Goal: Task Accomplishment & Management: Use online tool/utility

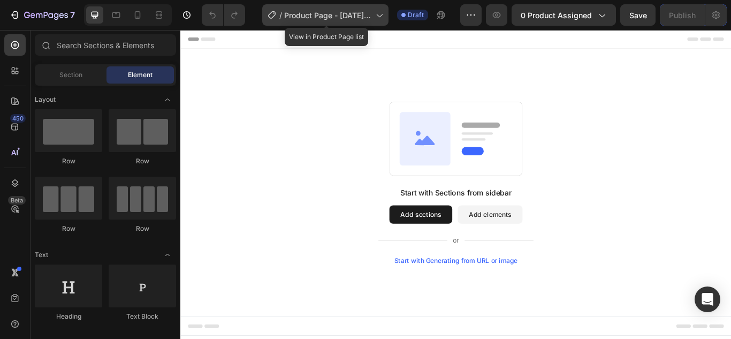
click at [325, 14] on span "Product Page - Sep 25, 17:54:16" at bounding box center [327, 15] width 87 height 11
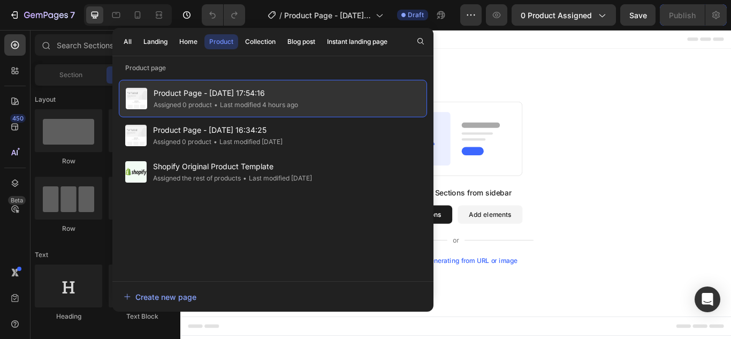
click at [277, 95] on span "Product Page - Sep 25, 17:54:16" at bounding box center [226, 93] width 145 height 13
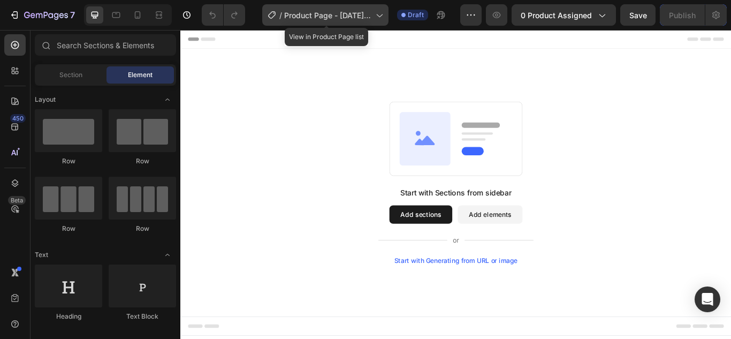
click at [384, 17] on icon at bounding box center [379, 15] width 11 height 11
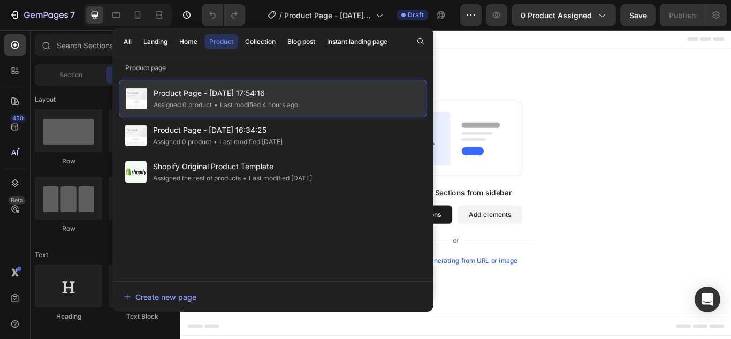
click at [312, 97] on div "Product Page - Sep 25, 17:54:16 Assigned 0 product • Last modified 4 hours ago" at bounding box center [273, 98] width 308 height 37
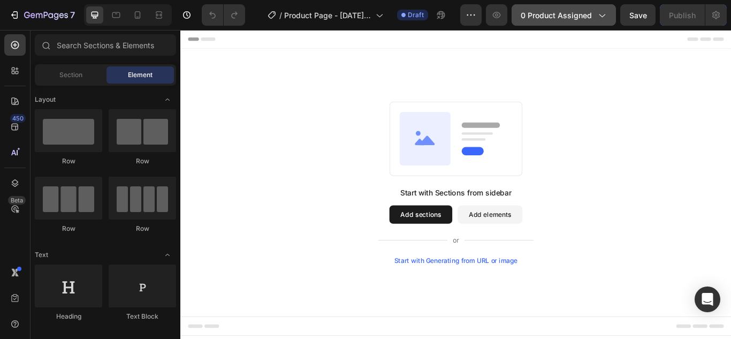
click at [605, 17] on icon "button" at bounding box center [601, 15] width 11 height 11
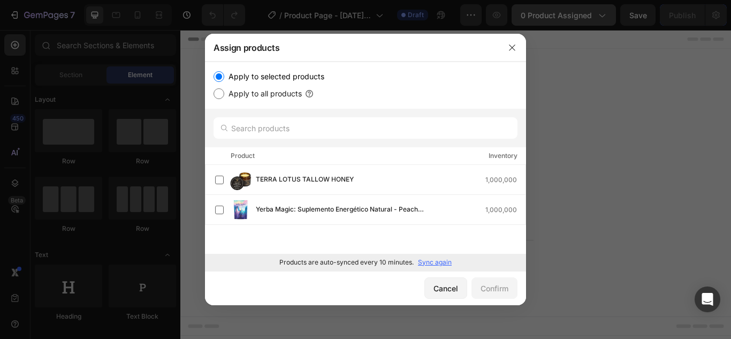
click at [603, 16] on div at bounding box center [365, 169] width 731 height 339
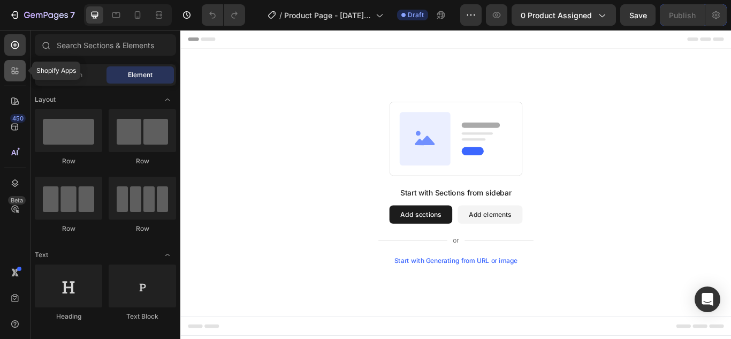
click at [17, 71] on icon at bounding box center [15, 70] width 11 height 11
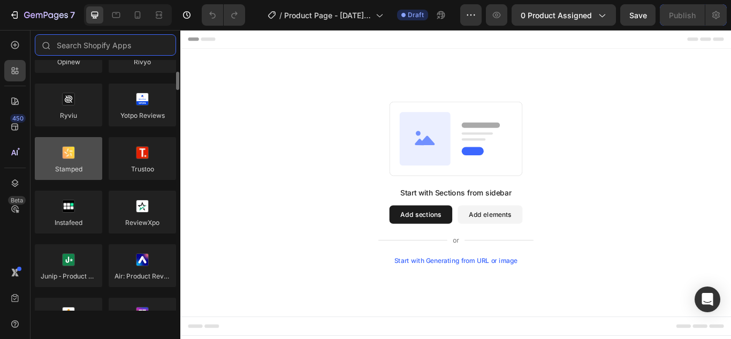
scroll to position [214, 0]
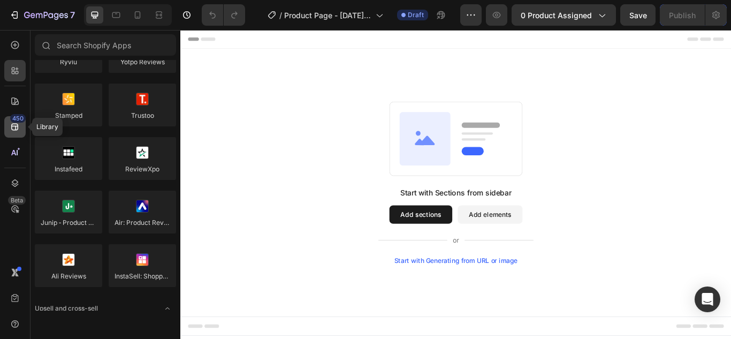
click at [16, 128] on icon at bounding box center [14, 127] width 7 height 7
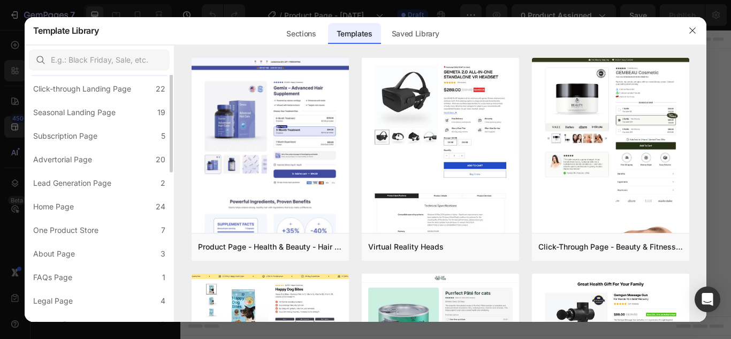
scroll to position [0, 0]
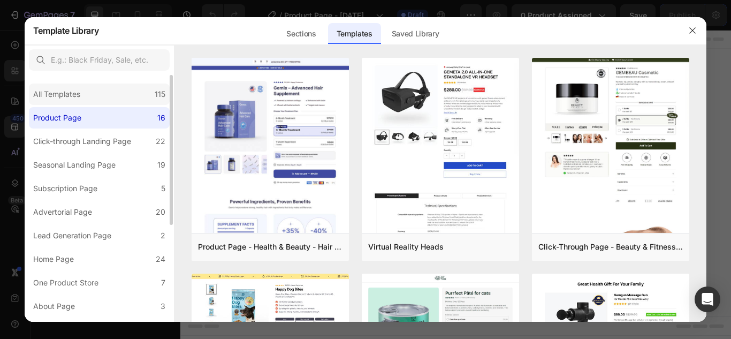
click at [103, 96] on div "All Templates 115" at bounding box center [99, 94] width 141 height 21
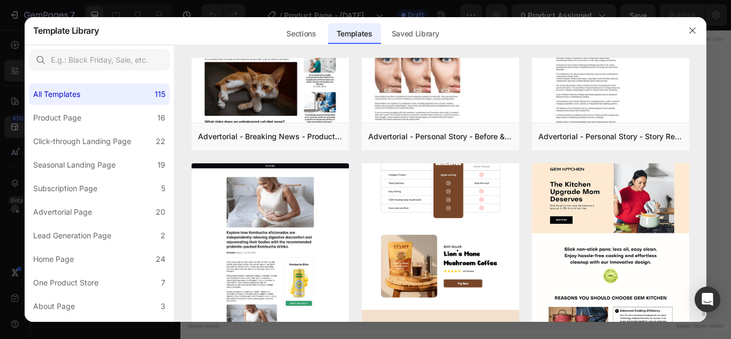
scroll to position [2755, 0]
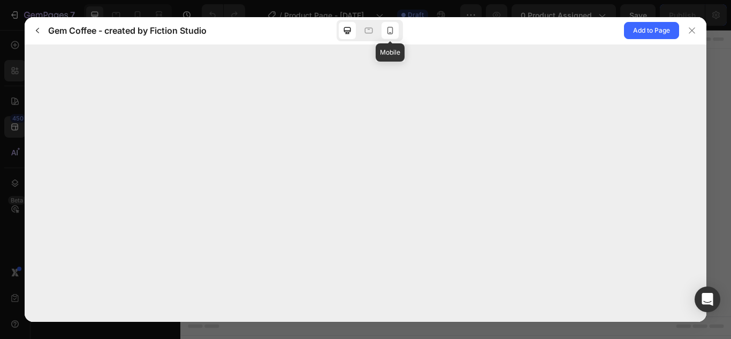
click at [392, 32] on icon at bounding box center [390, 30] width 11 height 11
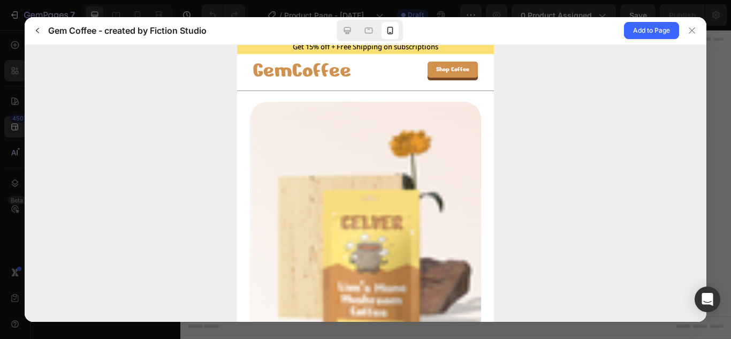
scroll to position [0, 0]
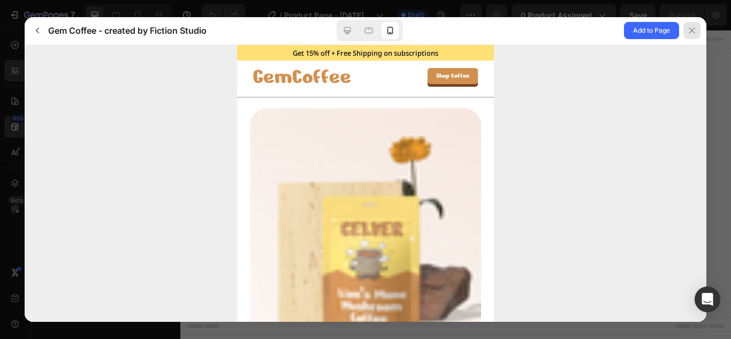
click at [688, 32] on icon at bounding box center [692, 30] width 9 height 9
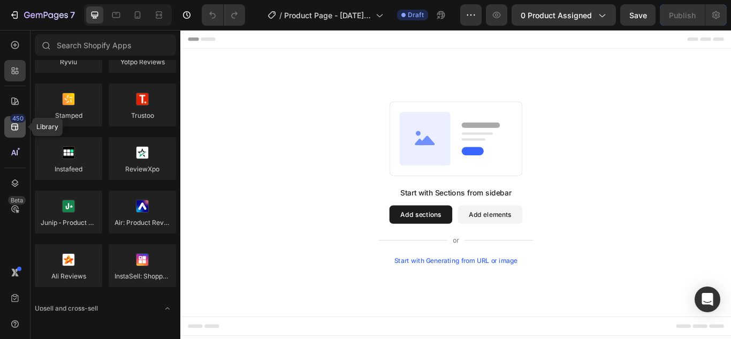
click at [18, 125] on icon at bounding box center [15, 127] width 11 height 11
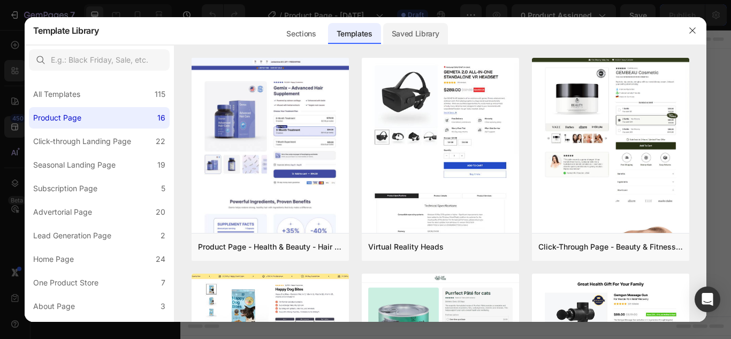
click at [407, 36] on div "Saved Library" at bounding box center [415, 33] width 65 height 21
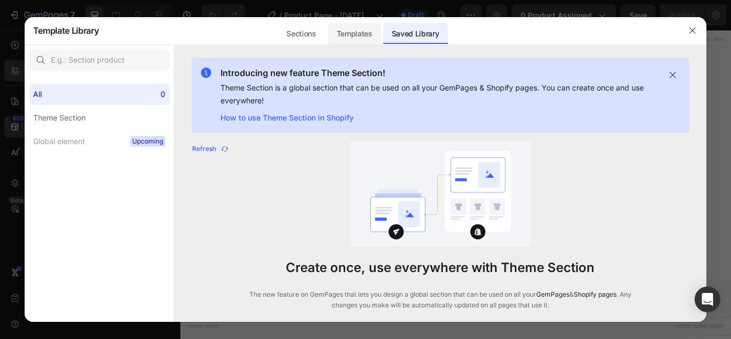
click at [344, 35] on div "Templates" at bounding box center [354, 33] width 53 height 21
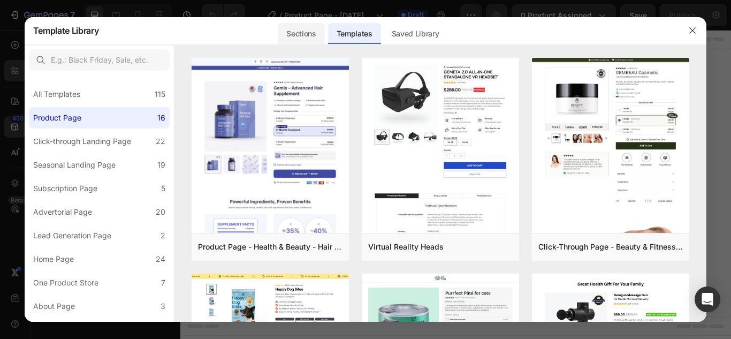
click at [294, 35] on div "Sections" at bounding box center [301, 33] width 47 height 21
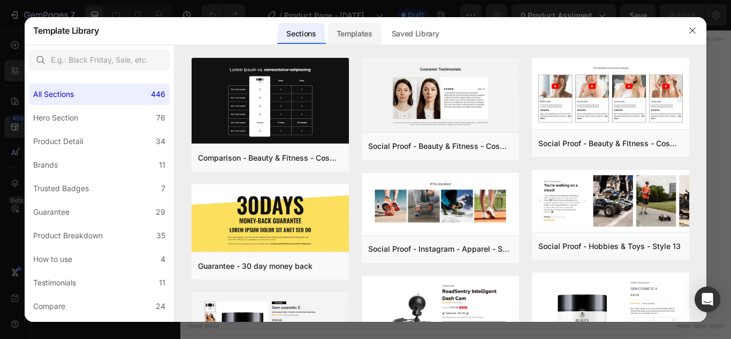
click at [339, 30] on div "Templates" at bounding box center [354, 33] width 53 height 21
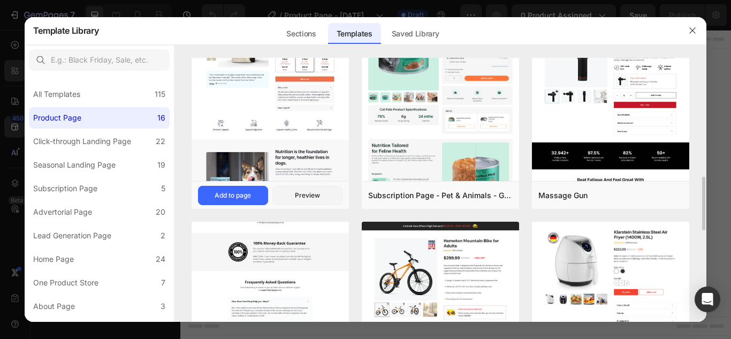
scroll to position [321, 0]
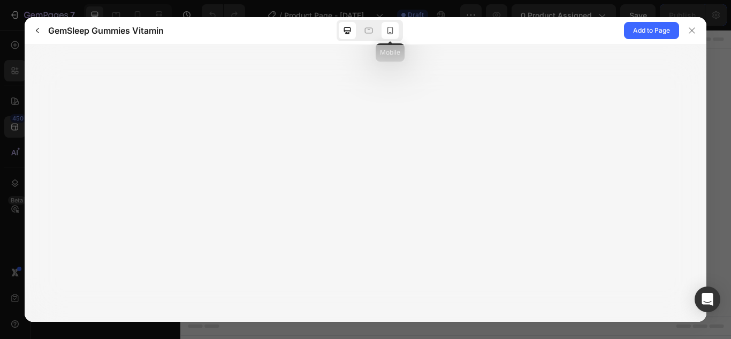
click at [390, 31] on icon at bounding box center [390, 30] width 11 height 11
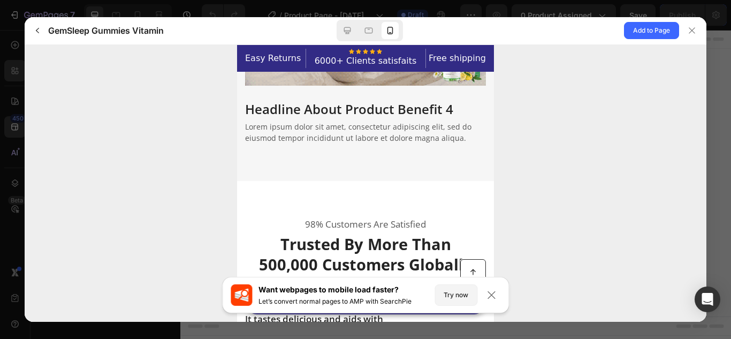
scroll to position [2088, 0]
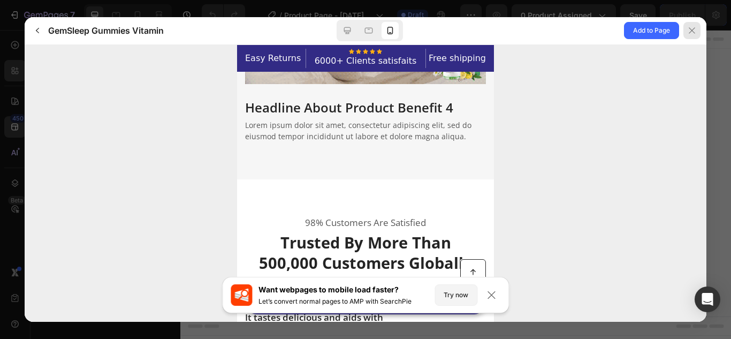
click at [691, 33] on icon at bounding box center [692, 30] width 9 height 9
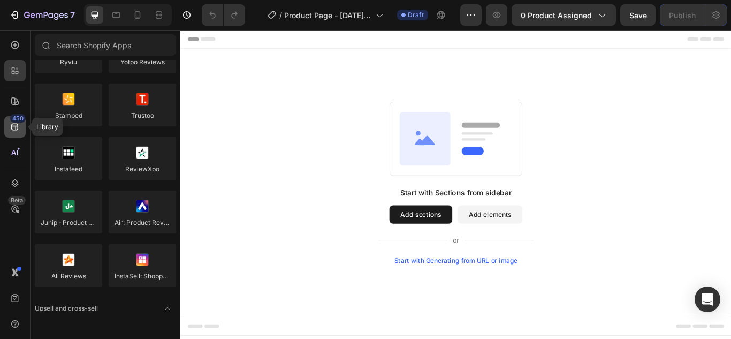
click at [17, 126] on icon at bounding box center [14, 127] width 7 height 7
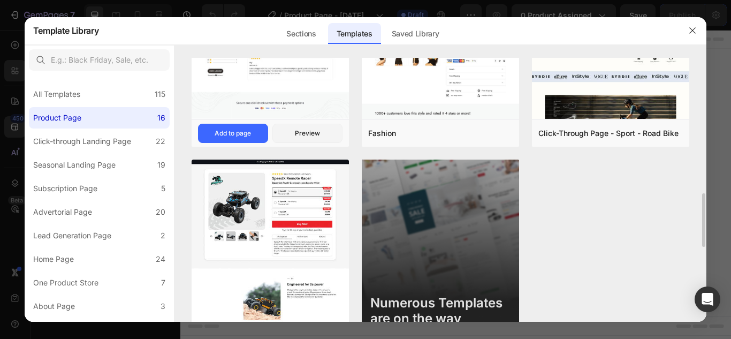
scroll to position [924, 0]
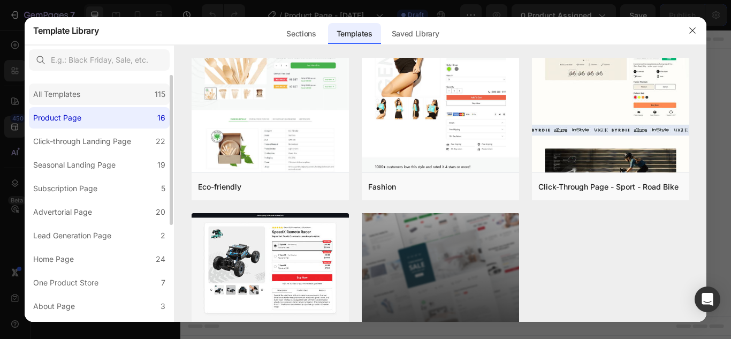
click at [98, 90] on div "All Templates 115" at bounding box center [99, 94] width 141 height 21
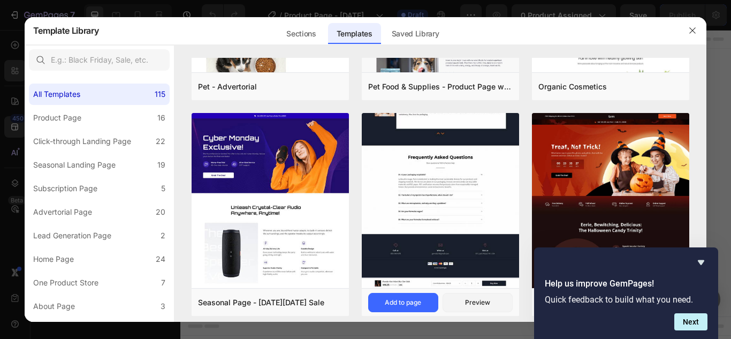
scroll to position [3236, 0]
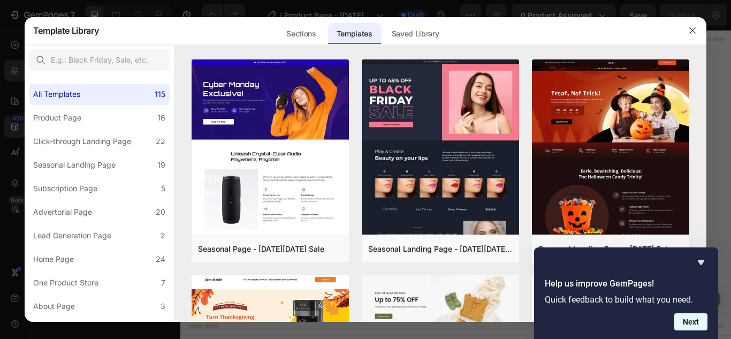
click at [692, 325] on button "Next" at bounding box center [690, 321] width 33 height 17
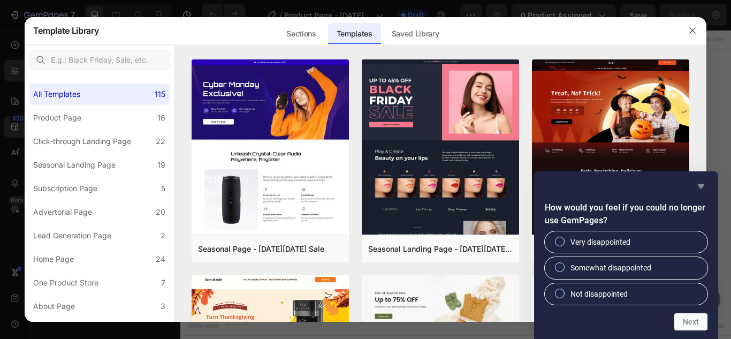
click at [699, 186] on icon "Hide survey" at bounding box center [701, 186] width 6 height 5
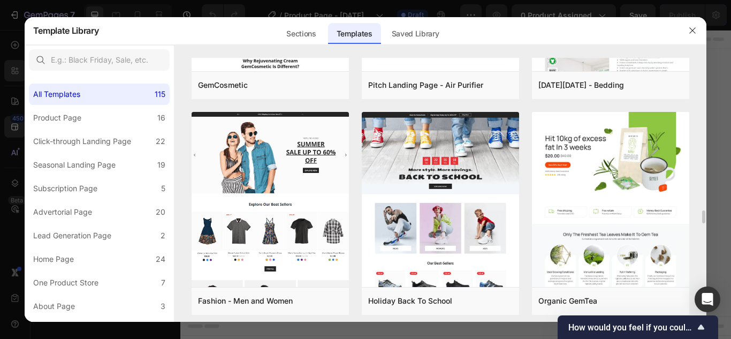
scroll to position [4210, 0]
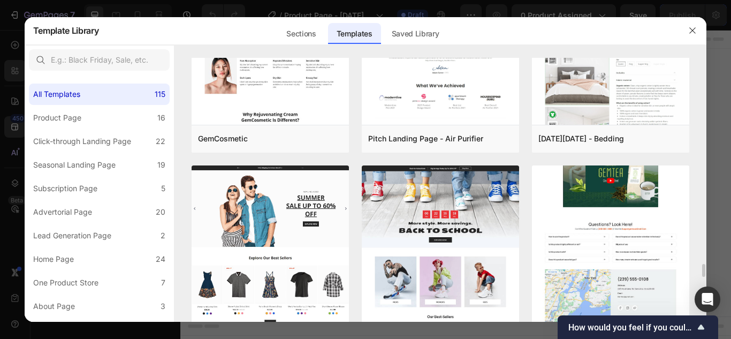
click at [602, 199] on img at bounding box center [610, 6] width 157 height 666
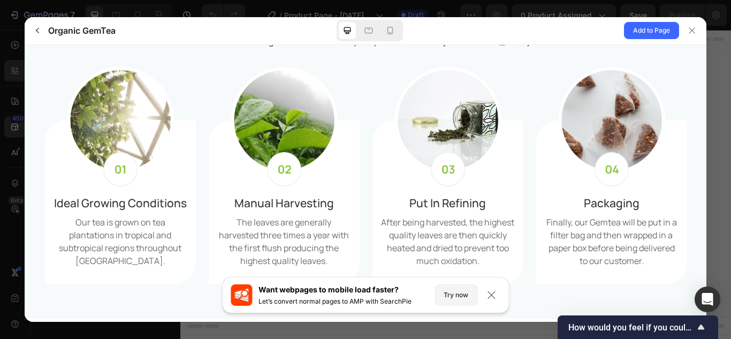
scroll to position [642, 0]
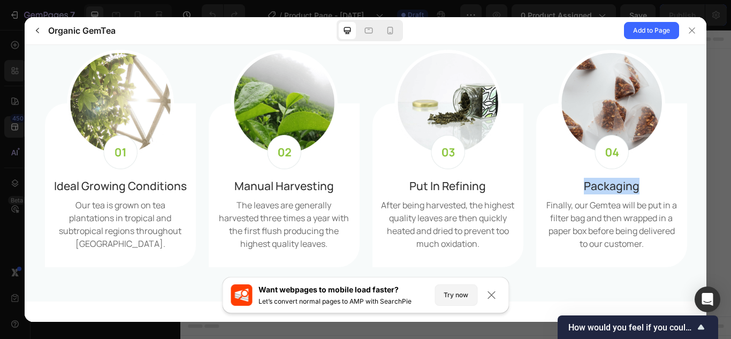
drag, startPoint x: 633, startPoint y: 185, endPoint x: 578, endPoint y: 188, distance: 54.7
click at [578, 188] on p "Packaging" at bounding box center [611, 185] width 134 height 17
copy p "Packaging"
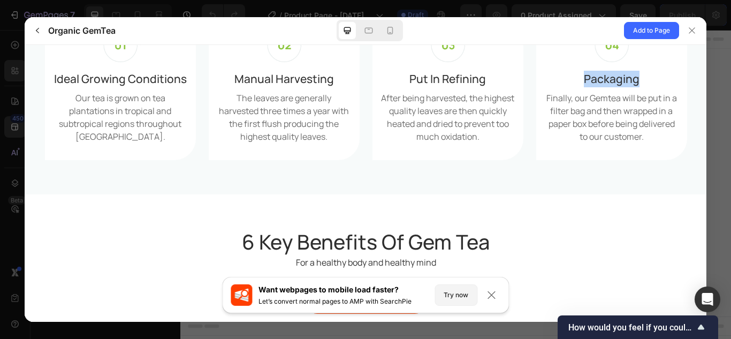
scroll to position [696, 0]
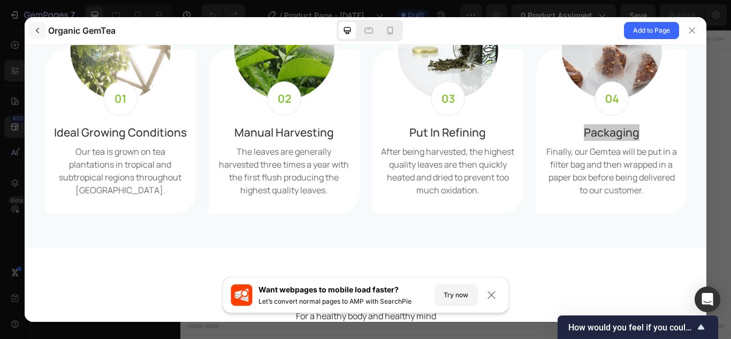
click at [37, 30] on icon "button" at bounding box center [37, 30] width 9 height 9
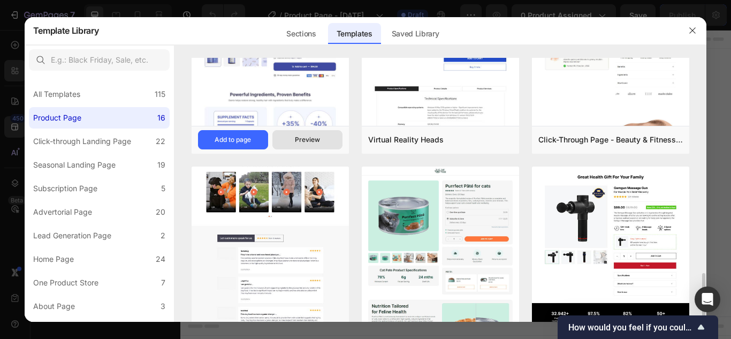
scroll to position [268, 0]
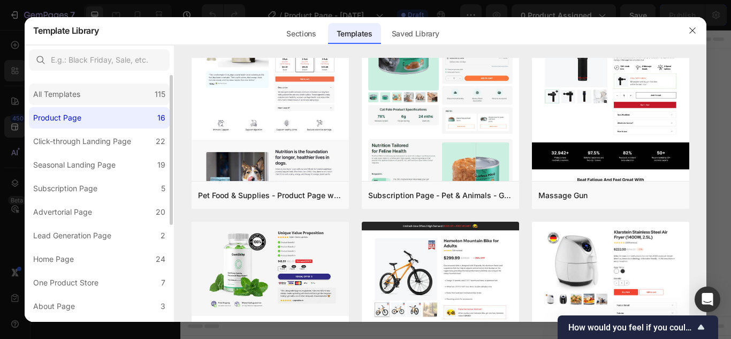
click at [92, 97] on div "All Templates 115" at bounding box center [99, 94] width 141 height 21
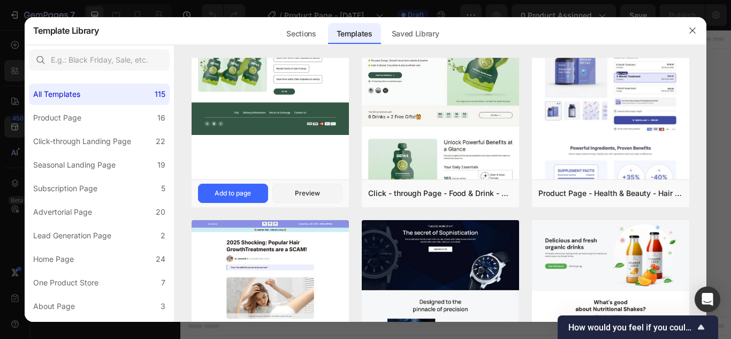
scroll to position [0, 0]
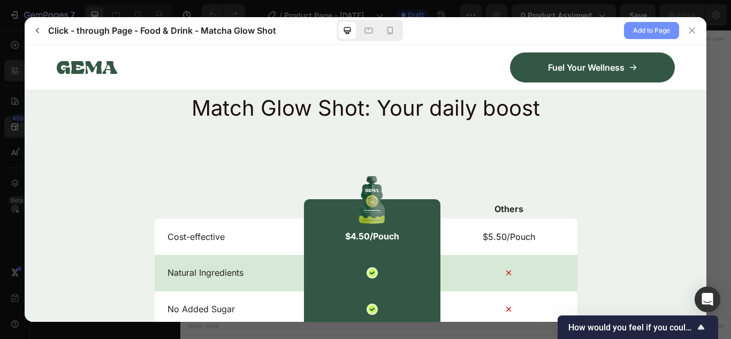
scroll to position [1909, 0]
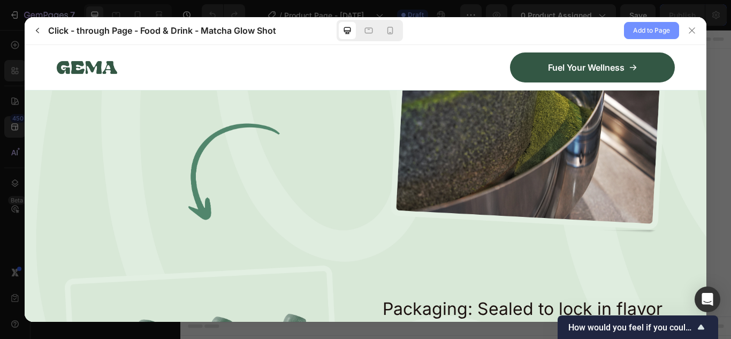
click at [651, 31] on span "Add to Page" at bounding box center [651, 30] width 37 height 13
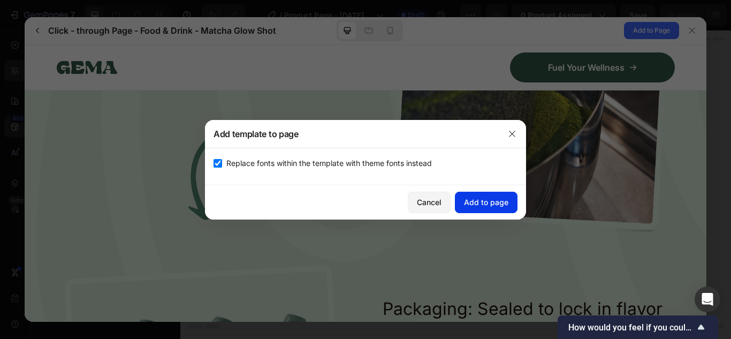
click at [489, 205] on div "Add to page" at bounding box center [486, 201] width 44 height 11
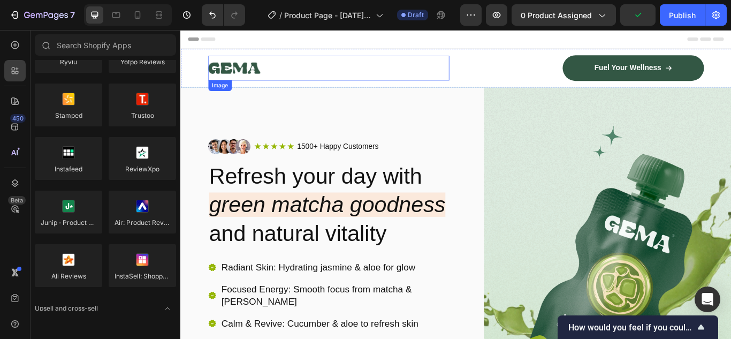
click at [268, 73] on img at bounding box center [243, 74] width 60 height 29
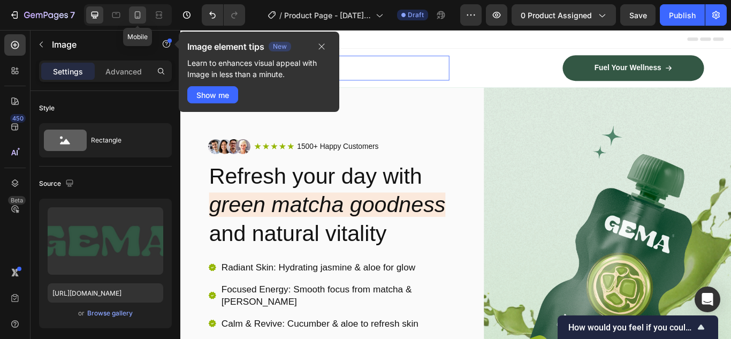
click at [138, 16] on icon at bounding box center [137, 15] width 11 height 11
type input "54"
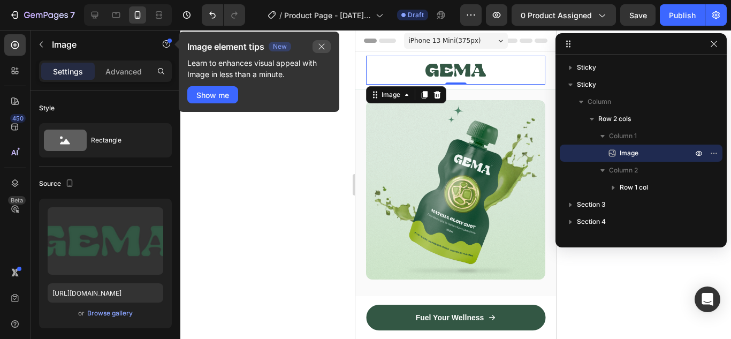
click at [320, 47] on icon "button" at bounding box center [321, 46] width 9 height 9
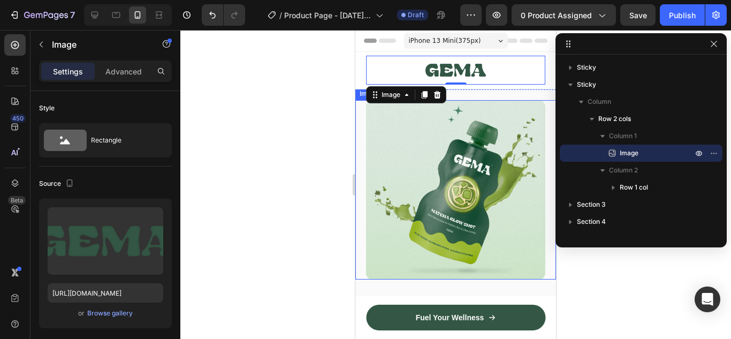
click at [470, 153] on img at bounding box center [455, 189] width 179 height 179
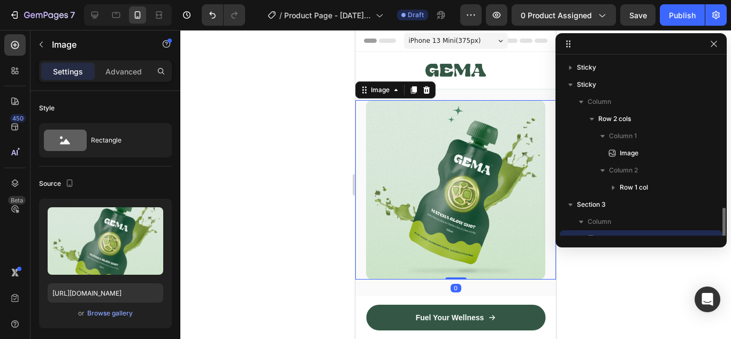
scroll to position [100, 0]
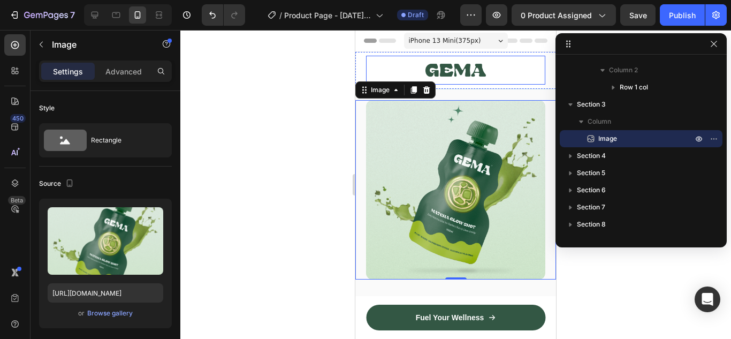
click at [463, 70] on img at bounding box center [456, 70] width 60 height 29
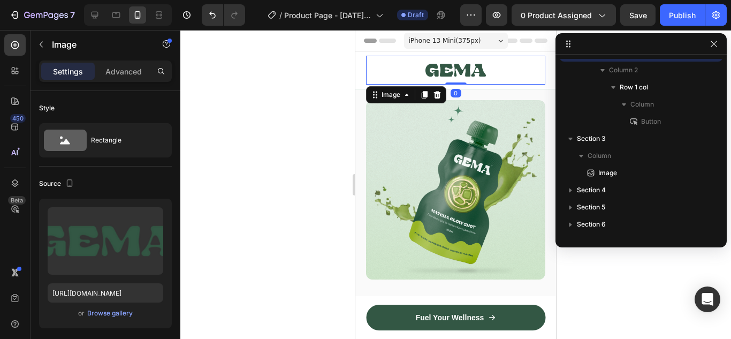
scroll to position [14, 0]
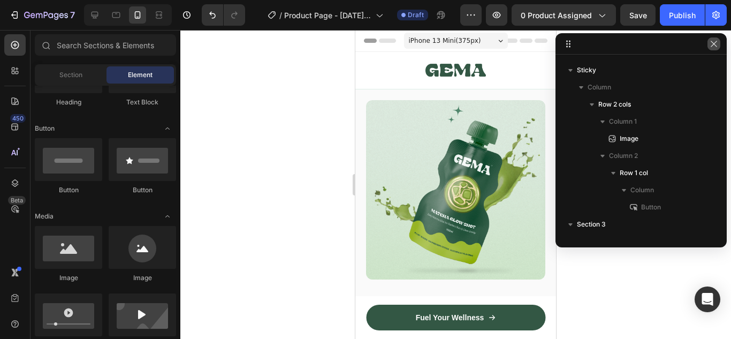
click at [711, 46] on icon "button" at bounding box center [714, 44] width 9 height 9
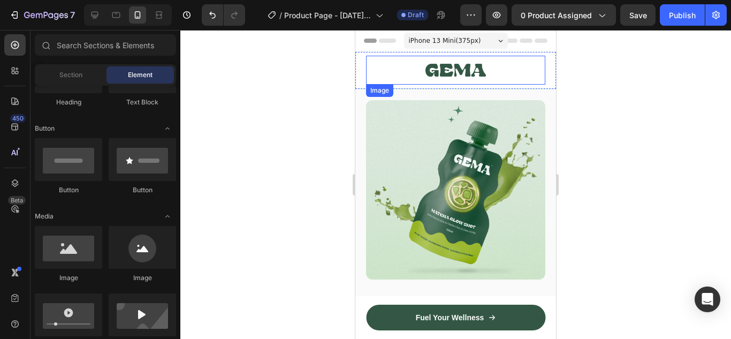
click at [469, 71] on img at bounding box center [456, 70] width 60 height 29
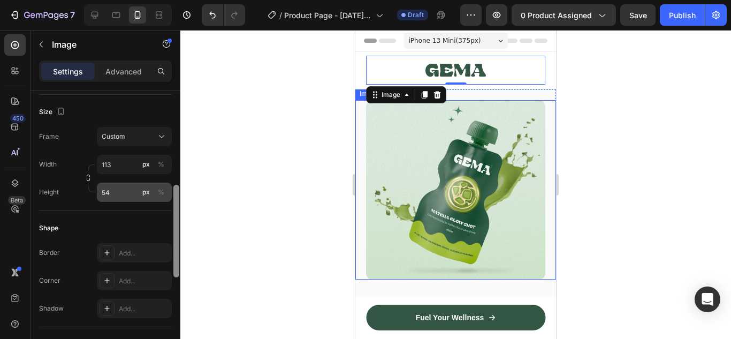
scroll to position [279, 0]
drag, startPoint x: 178, startPoint y: 103, endPoint x: 171, endPoint y: 196, distance: 93.4
click at [171, 196] on div "Style Rectangle Source Upload Image https://cdn.shopify.com/s/files/1/0953/9659…" at bounding box center [106, 230] width 150 height 278
click at [59, 109] on icon "button" at bounding box center [61, 110] width 11 height 11
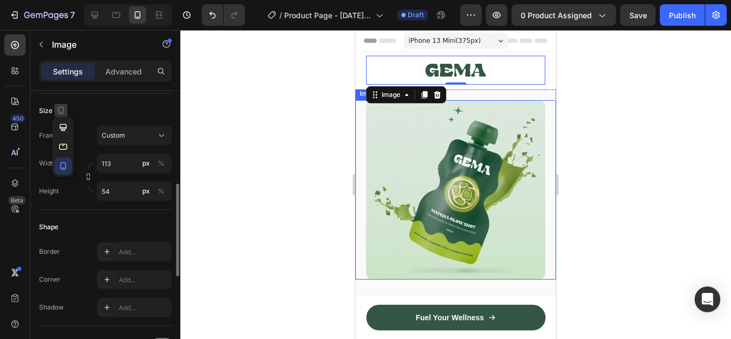
click at [59, 109] on icon "button" at bounding box center [61, 110] width 11 height 11
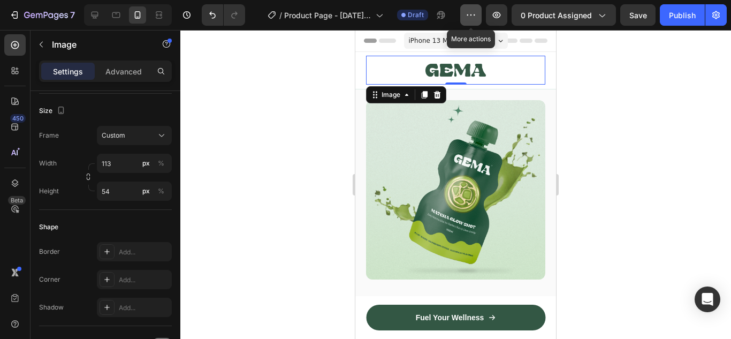
click at [472, 20] on icon "button" at bounding box center [471, 15] width 11 height 11
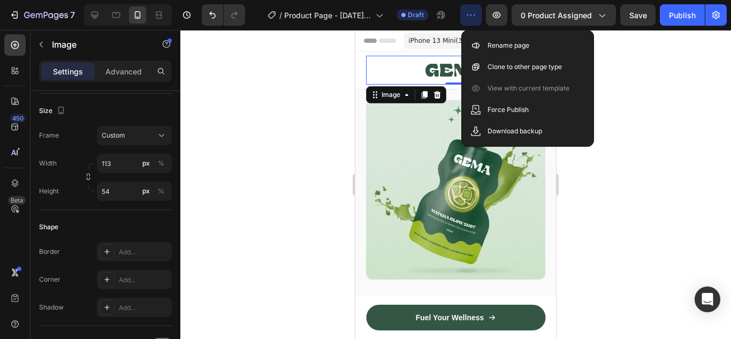
click at [473, 19] on icon "button" at bounding box center [471, 15] width 11 height 11
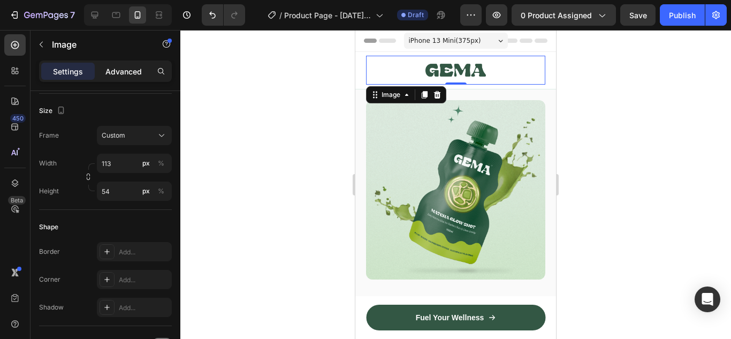
click at [130, 72] on p "Advanced" at bounding box center [123, 71] width 36 height 11
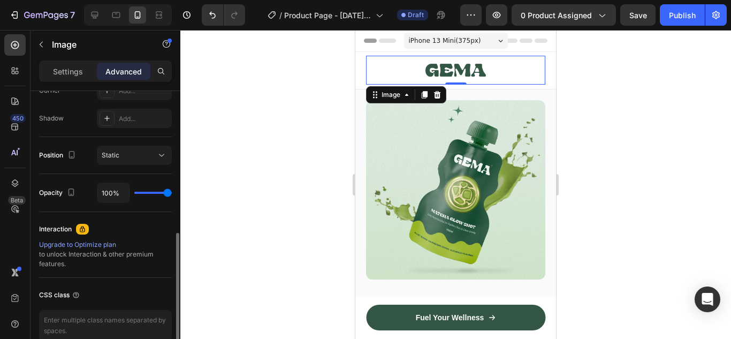
scroll to position [238, 0]
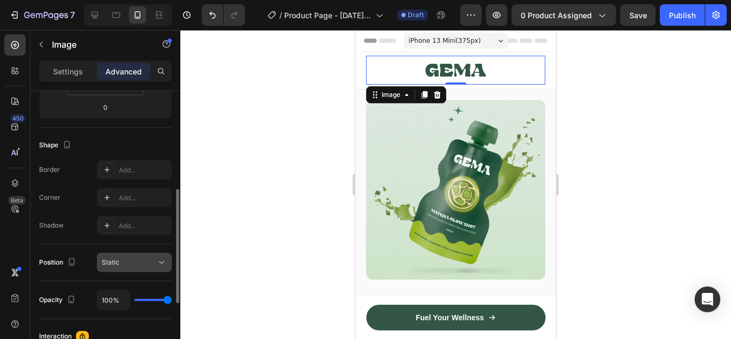
click at [145, 265] on div "Static" at bounding box center [129, 262] width 55 height 10
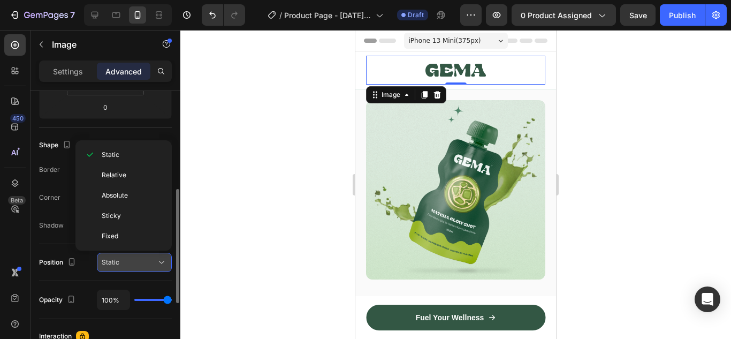
click at [145, 265] on div "Static" at bounding box center [129, 262] width 55 height 10
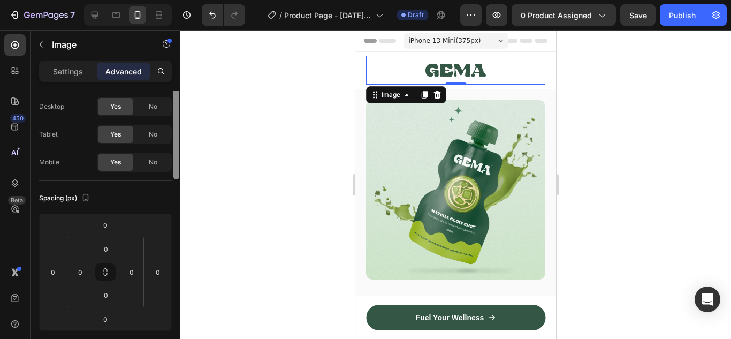
scroll to position [0, 0]
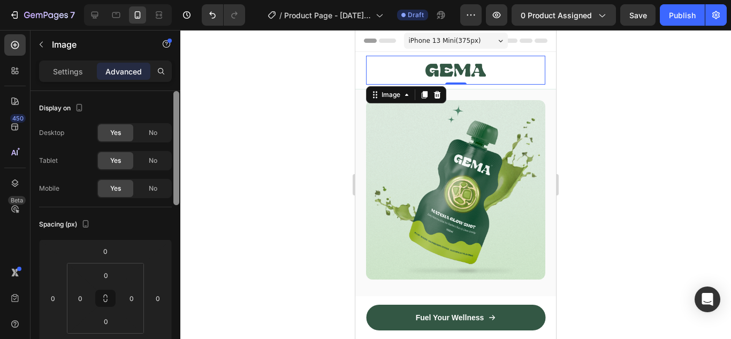
drag, startPoint x: 177, startPoint y: 225, endPoint x: 183, endPoint y: 113, distance: 112.6
click at [183, 0] on div "7 / Product Page - Sep 25, 17:54:16 Draft Preview 0 product assigned Save Publi…" at bounding box center [365, 0] width 731 height 0
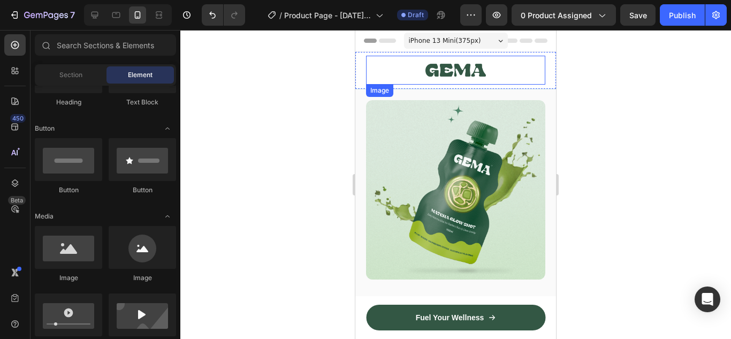
click at [469, 72] on img at bounding box center [456, 70] width 60 height 29
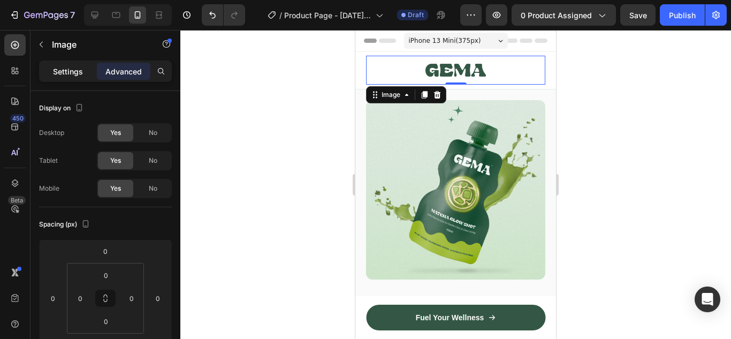
click at [73, 70] on p "Settings" at bounding box center [68, 71] width 30 height 11
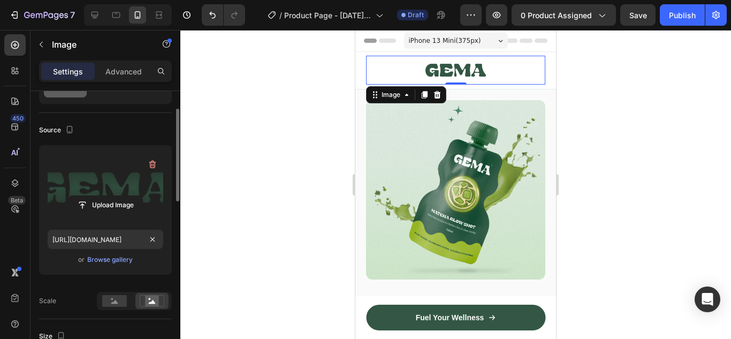
scroll to position [107, 0]
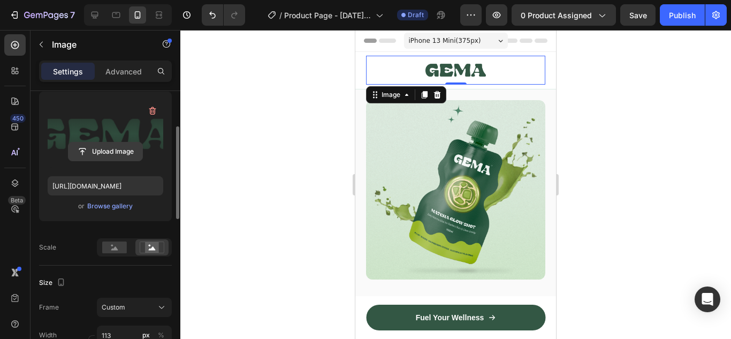
click at [116, 150] on input "file" at bounding box center [106, 151] width 74 height 18
click at [107, 128] on label at bounding box center [106, 133] width 116 height 67
click at [107, 142] on input "file" at bounding box center [106, 151] width 74 height 18
click at [104, 154] on input "file" at bounding box center [106, 151] width 74 height 18
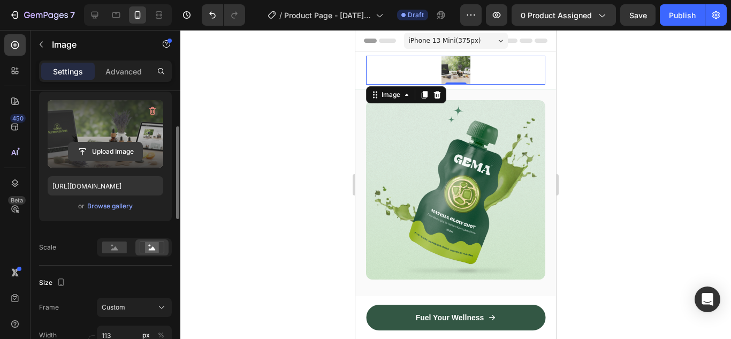
click at [92, 153] on input "file" at bounding box center [106, 151] width 74 height 18
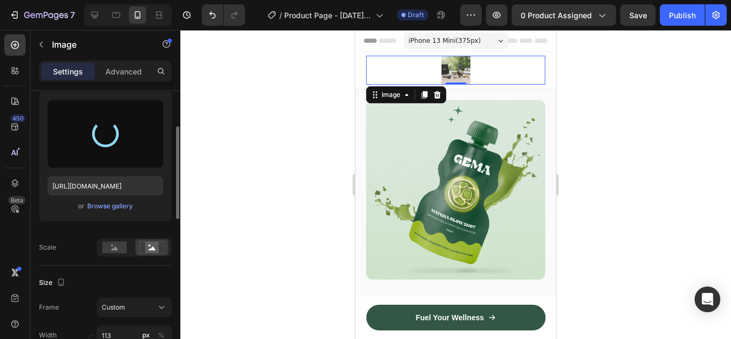
type input "https://cdn.shopify.com/s/files/1/0953/9659/3976/files/gempages_582547013590057…"
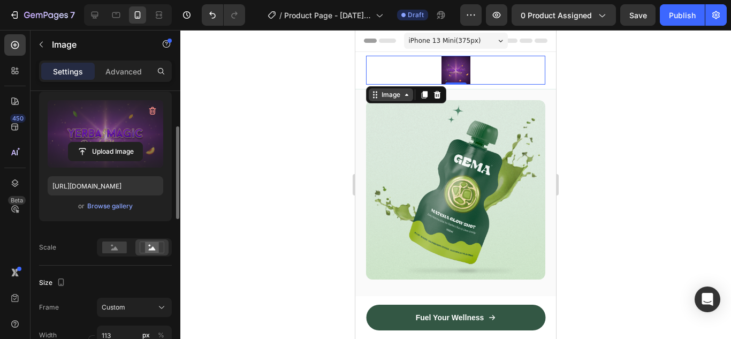
click at [390, 98] on div "Image" at bounding box center [391, 95] width 23 height 10
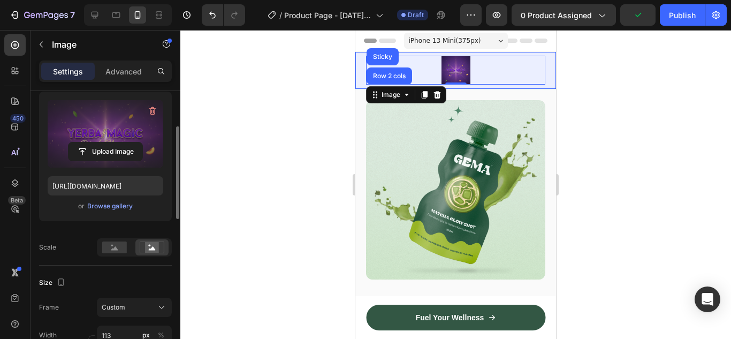
click at [386, 57] on div "Sticky" at bounding box center [383, 57] width 24 height 6
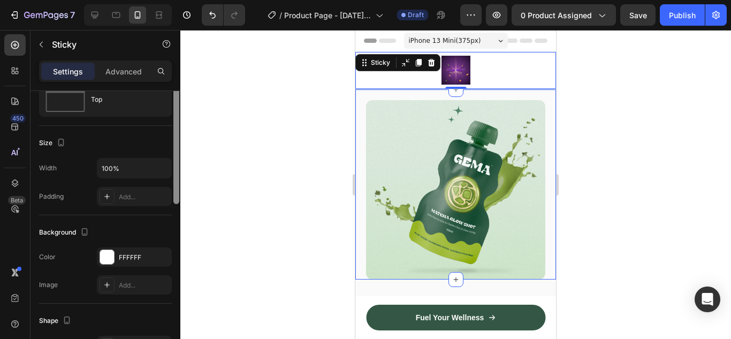
scroll to position [0, 0]
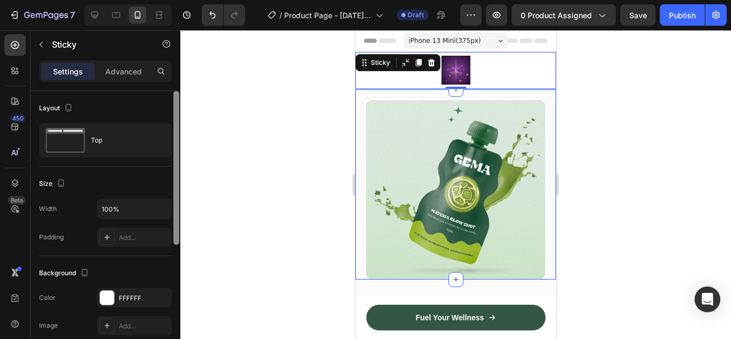
drag, startPoint x: 176, startPoint y: 149, endPoint x: 187, endPoint y: 125, distance: 25.9
click at [187, 0] on div "7 / Product Page - Sep 25, 17:54:16 Draft Preview 0 product assigned Save Publi…" at bounding box center [365, 0] width 731 height 0
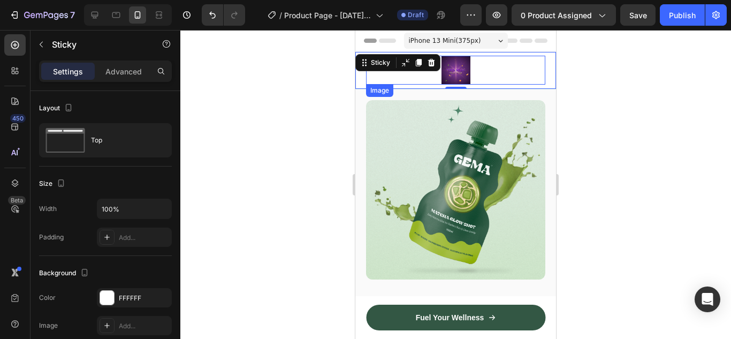
click at [461, 69] on img at bounding box center [456, 70] width 60 height 29
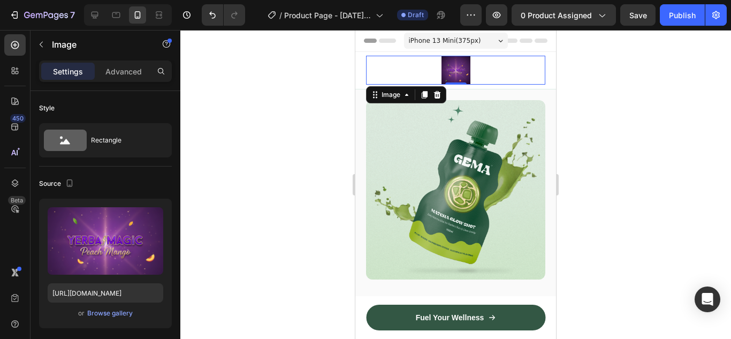
click at [498, 42] on icon at bounding box center [500, 41] width 5 height 3
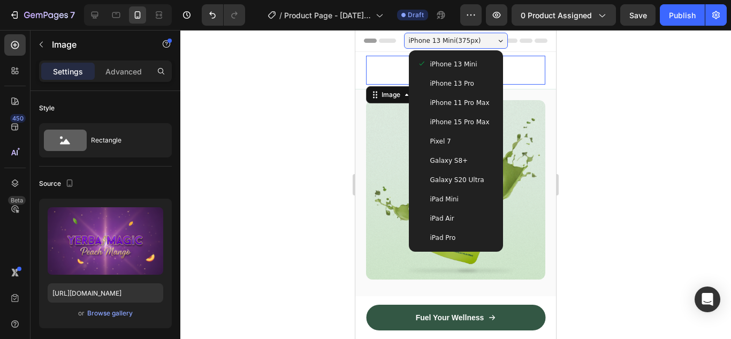
click at [466, 119] on span "iPhone 15 Pro Max" at bounding box center [459, 122] width 59 height 11
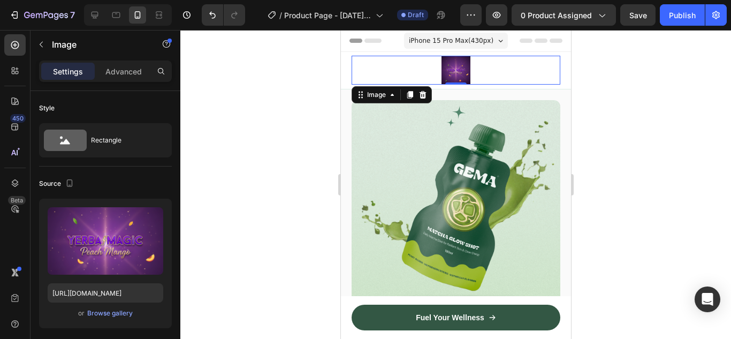
click at [456, 70] on img at bounding box center [456, 70] width 60 height 29
click at [371, 100] on div "Image" at bounding box center [376, 94] width 44 height 13
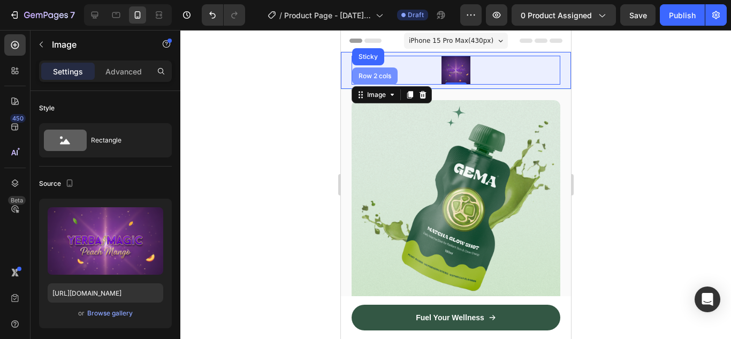
click at [376, 77] on div "Row 2 cols" at bounding box center [374, 76] width 37 height 6
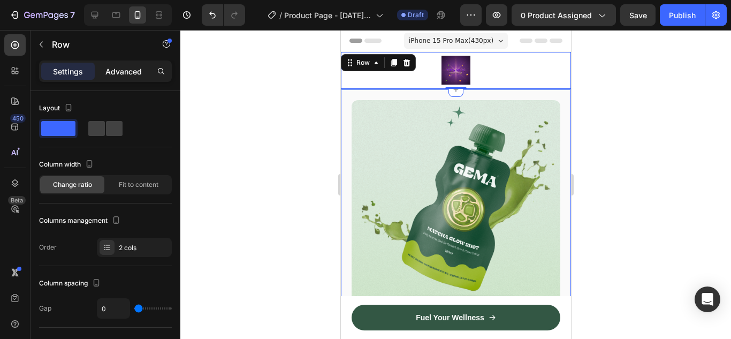
click at [124, 72] on p "Advanced" at bounding box center [123, 71] width 36 height 11
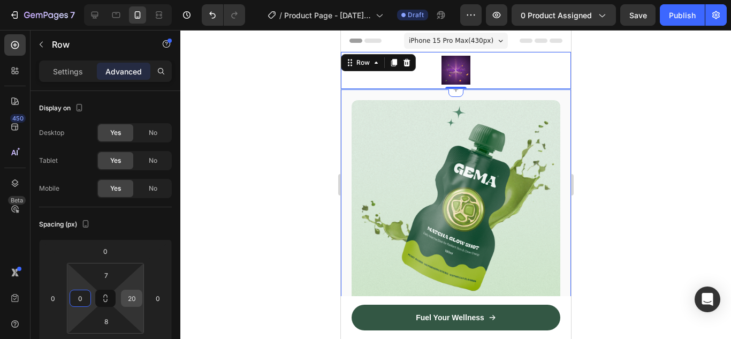
type input "0"
click at [127, 297] on input "20" at bounding box center [132, 298] width 16 height 16
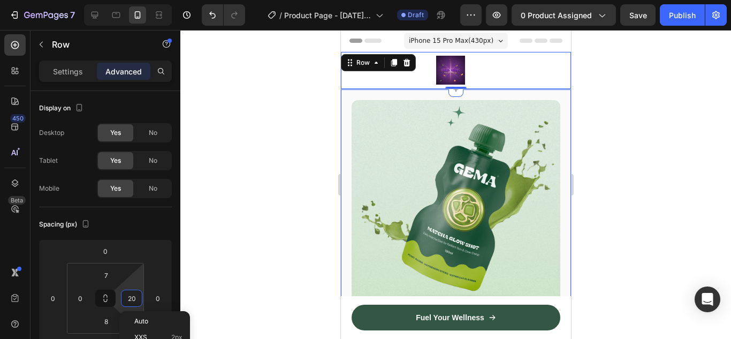
click at [133, 298] on input "20" at bounding box center [132, 298] width 16 height 16
type input "0"
click at [110, 277] on input "7" at bounding box center [105, 275] width 21 height 16
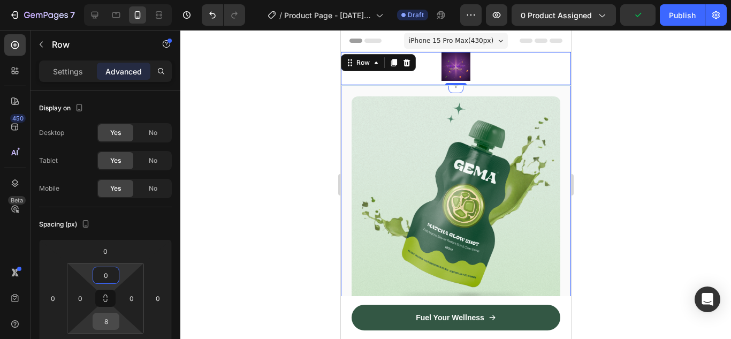
type input "0"
click at [111, 318] on input "8" at bounding box center [105, 321] width 21 height 16
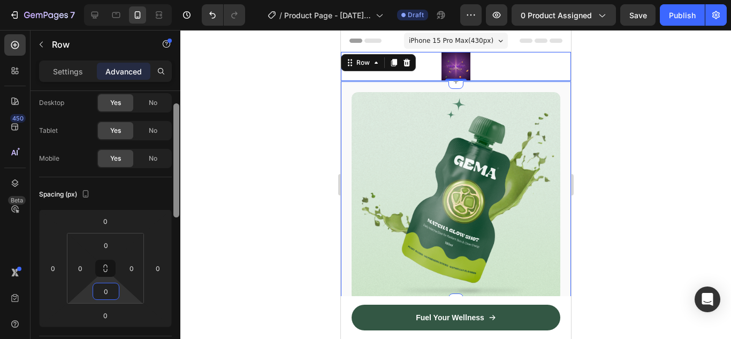
scroll to position [33, 0]
drag, startPoint x: 176, startPoint y: 188, endPoint x: 0, endPoint y: 114, distance: 190.5
click at [176, 201] on div at bounding box center [176, 161] width 6 height 114
type input "0"
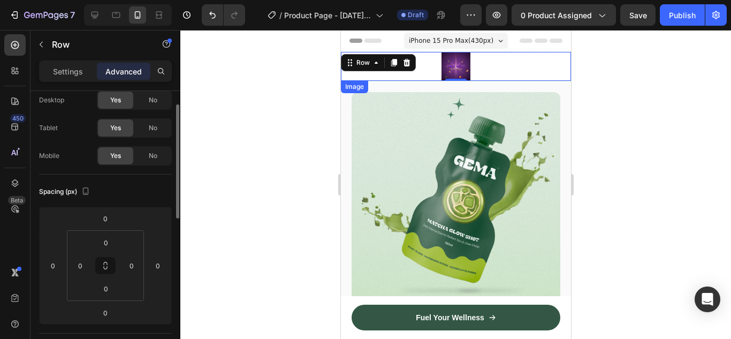
click at [495, 69] on div at bounding box center [455, 66] width 230 height 29
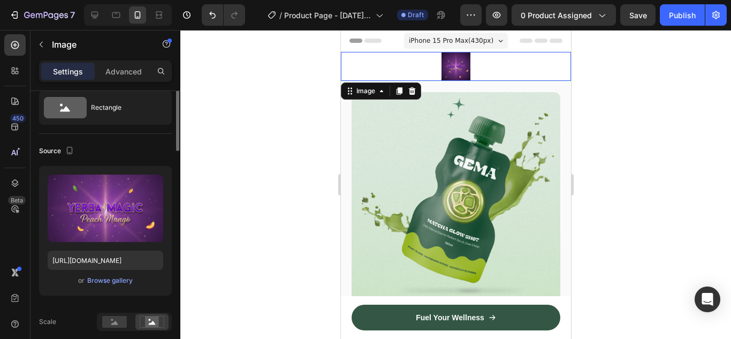
scroll to position [0, 0]
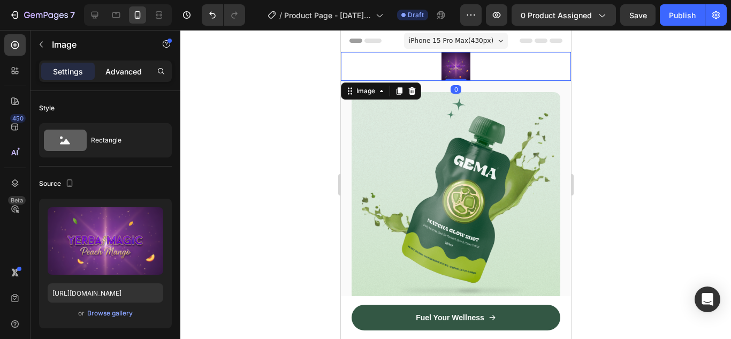
click at [135, 75] on p "Advanced" at bounding box center [123, 71] width 36 height 11
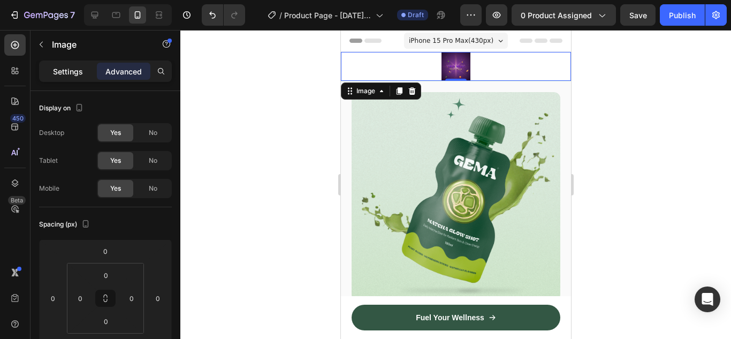
click at [72, 70] on p "Settings" at bounding box center [68, 71] width 30 height 11
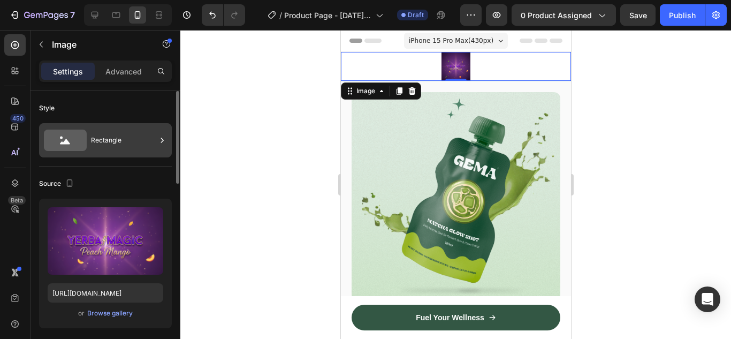
click at [139, 141] on div "Rectangle" at bounding box center [123, 140] width 65 height 25
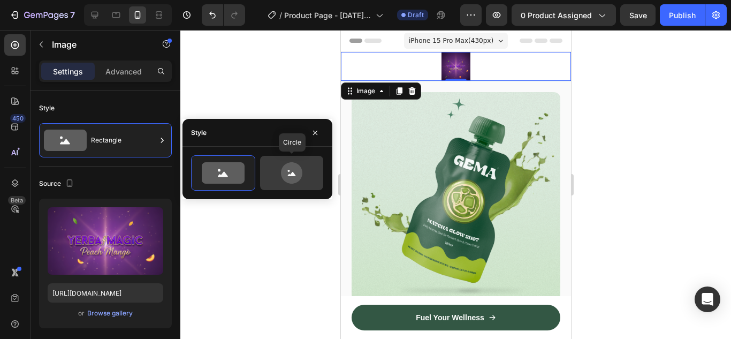
click at [305, 177] on icon at bounding box center [292, 172] width 50 height 21
type input "80"
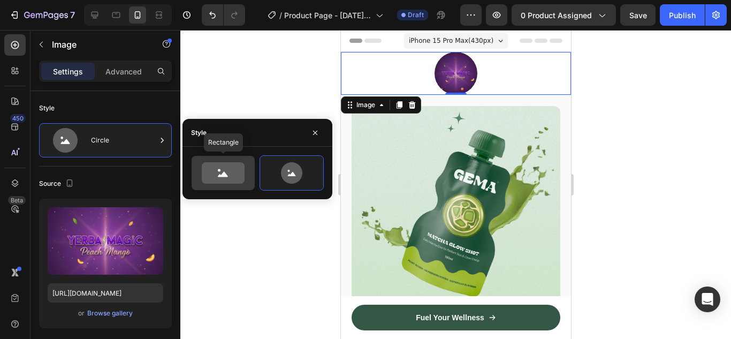
click at [236, 172] on icon at bounding box center [223, 172] width 43 height 21
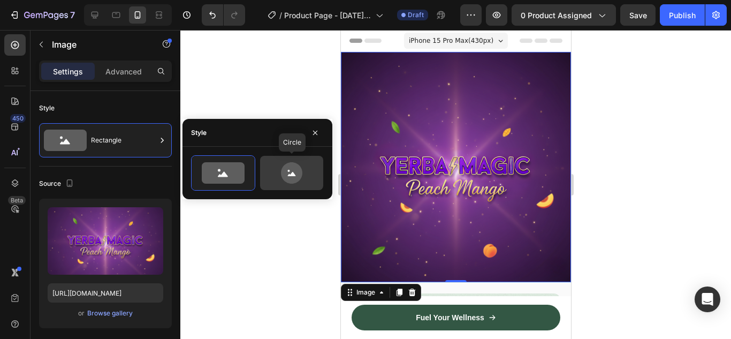
click at [289, 172] on icon at bounding box center [291, 172] width 21 height 21
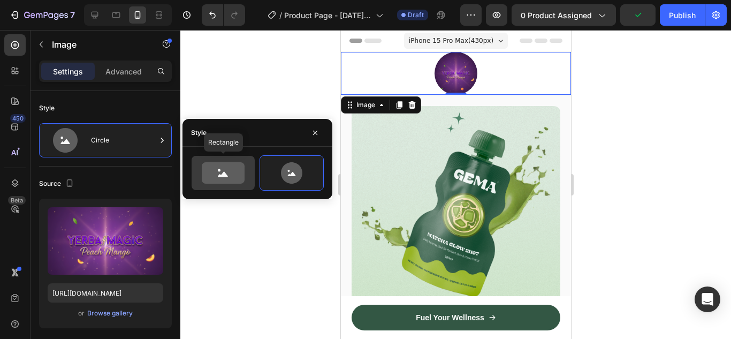
click at [241, 170] on icon at bounding box center [223, 172] width 43 height 21
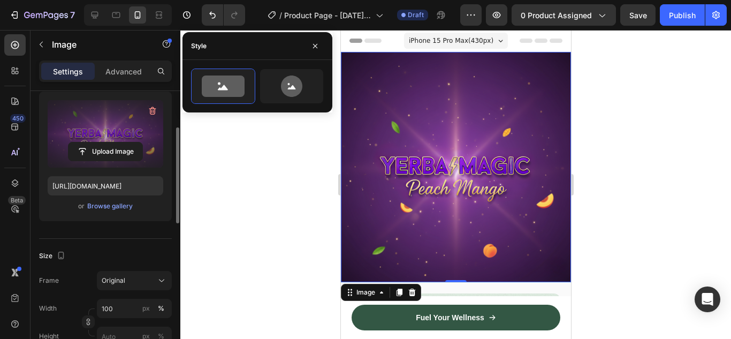
scroll to position [161, 0]
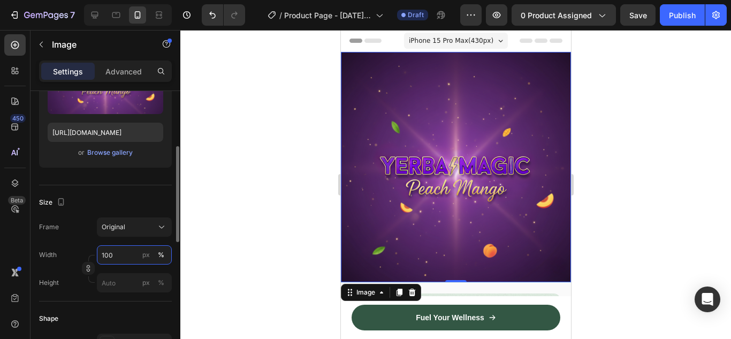
click at [119, 256] on input "100" at bounding box center [134, 254] width 75 height 19
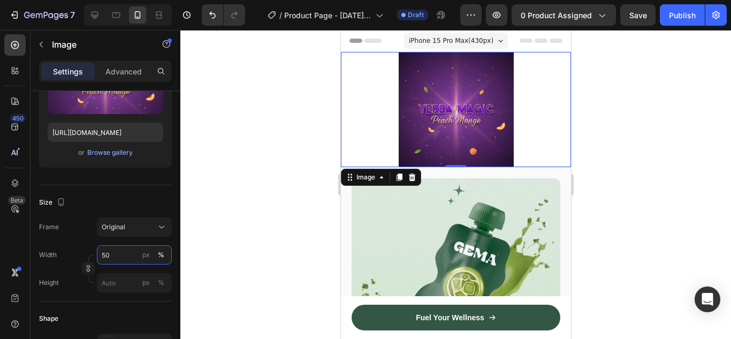
type input "5"
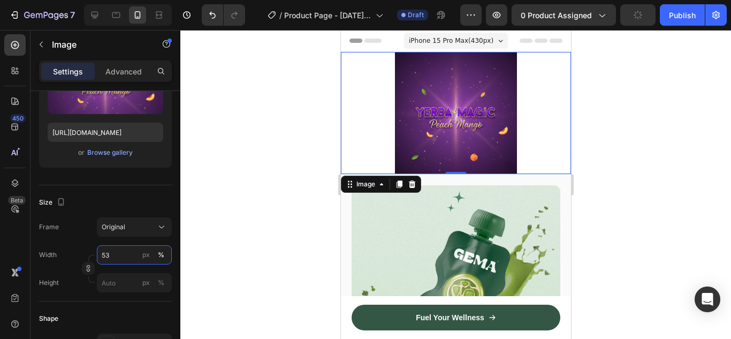
type input "5"
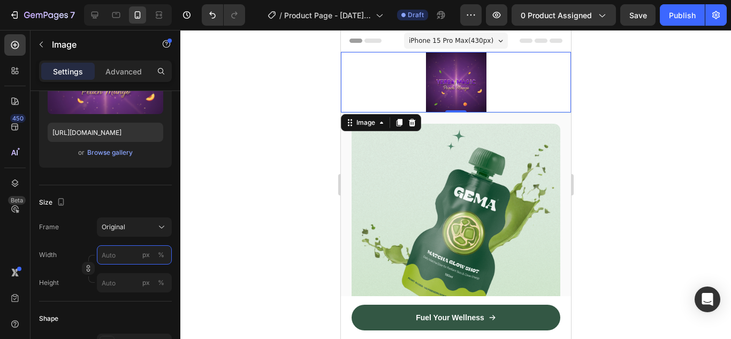
type input "5"
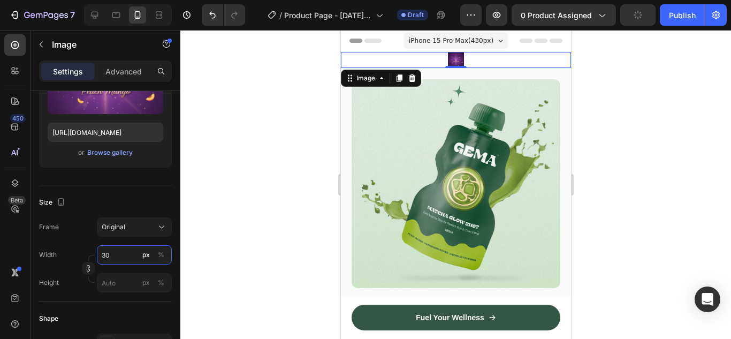
type input "3"
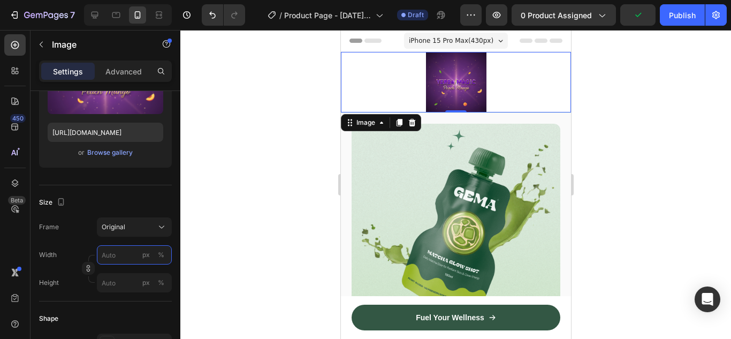
type input "3"
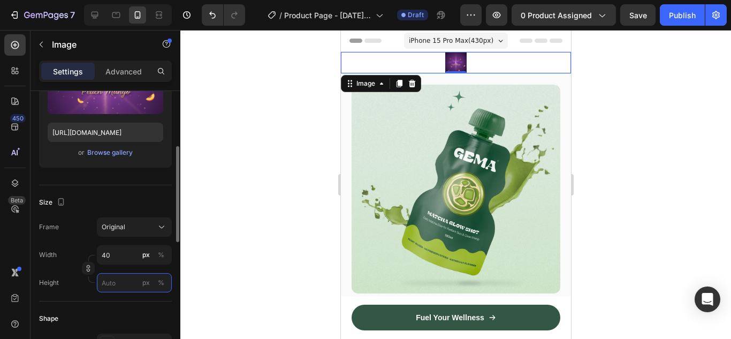
click at [109, 286] on input "px %" at bounding box center [134, 282] width 75 height 19
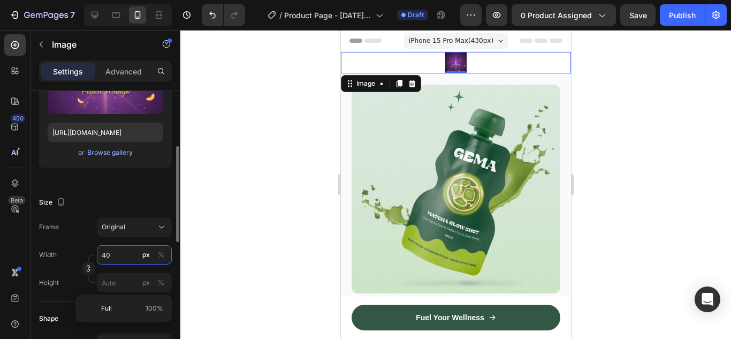
click at [117, 256] on input "40" at bounding box center [134, 254] width 75 height 19
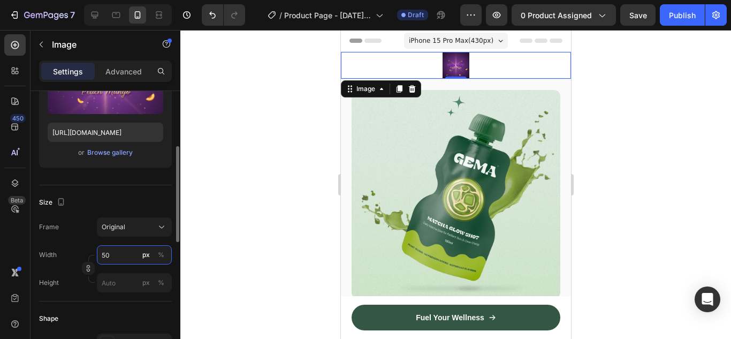
type input "5"
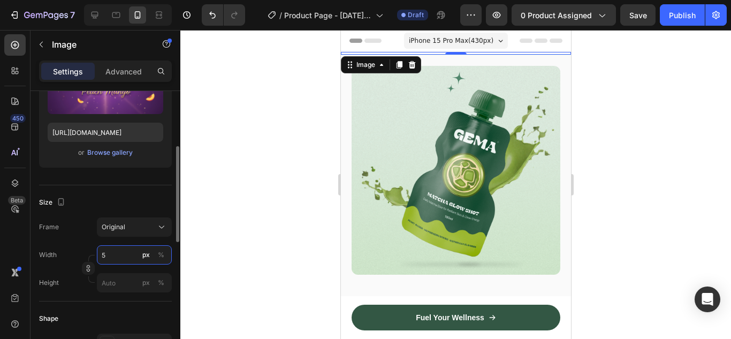
type input "50"
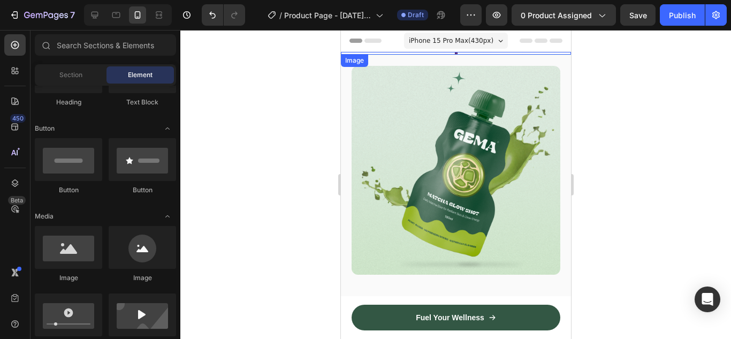
click at [458, 53] on div at bounding box center [455, 53] width 230 height 3
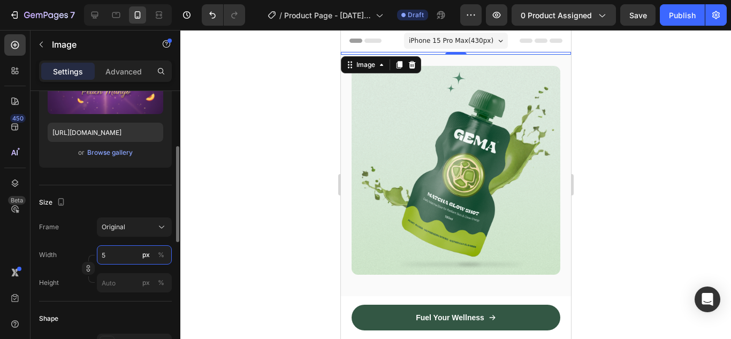
click at [120, 255] on input "5" at bounding box center [134, 254] width 75 height 19
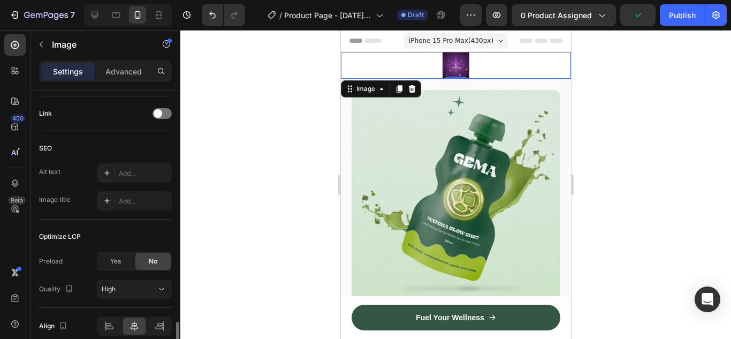
scroll to position [530, 0]
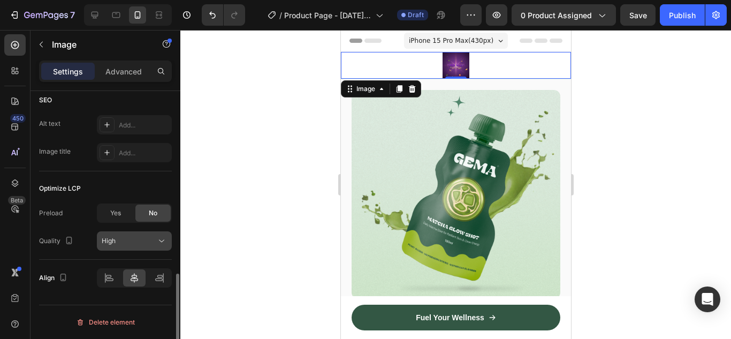
click at [148, 243] on div "High" at bounding box center [129, 241] width 55 height 10
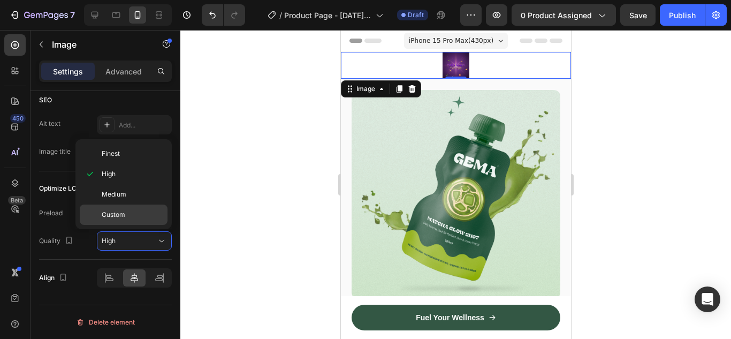
click at [130, 217] on p "Custom" at bounding box center [132, 215] width 61 height 10
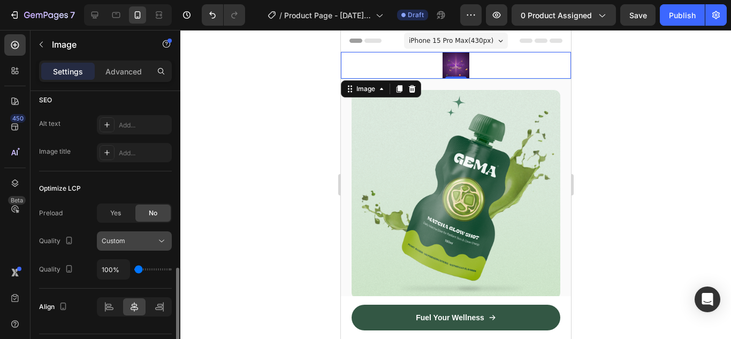
click at [141, 238] on div "Custom" at bounding box center [129, 241] width 55 height 10
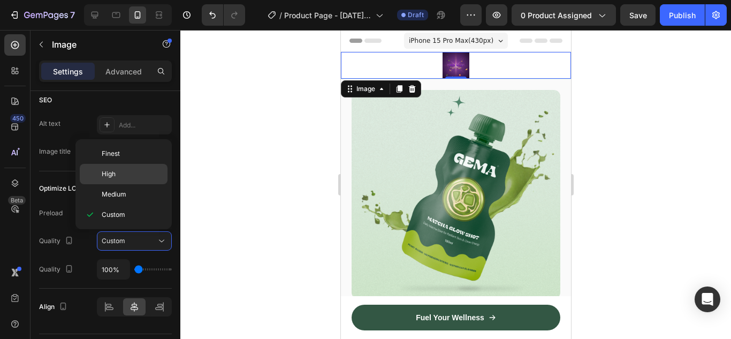
click at [123, 172] on p "High" at bounding box center [132, 174] width 61 height 10
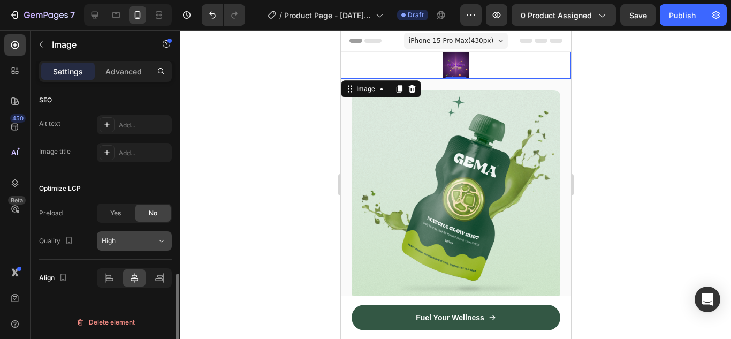
click at [137, 240] on div "High" at bounding box center [129, 241] width 55 height 10
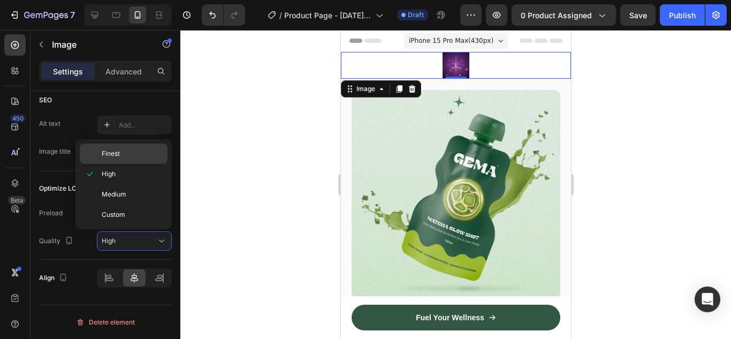
click at [122, 151] on p "Finest" at bounding box center [132, 154] width 61 height 10
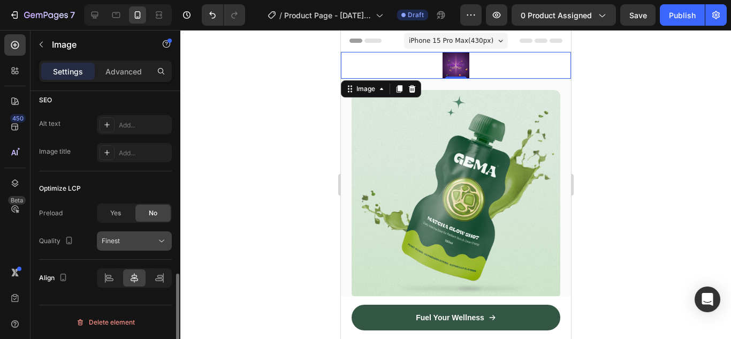
click at [120, 239] on span "Finest" at bounding box center [111, 241] width 18 height 8
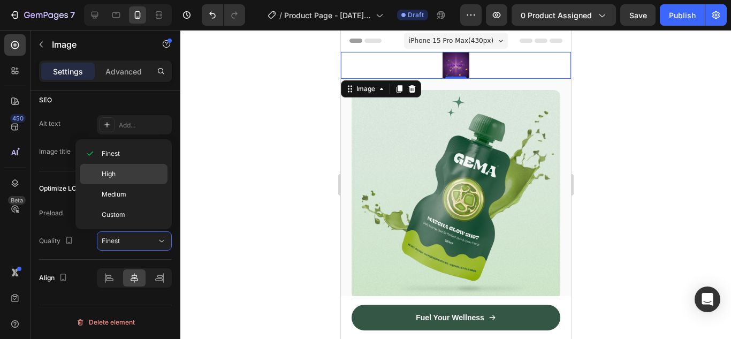
click at [107, 174] on span "High" at bounding box center [109, 174] width 14 height 10
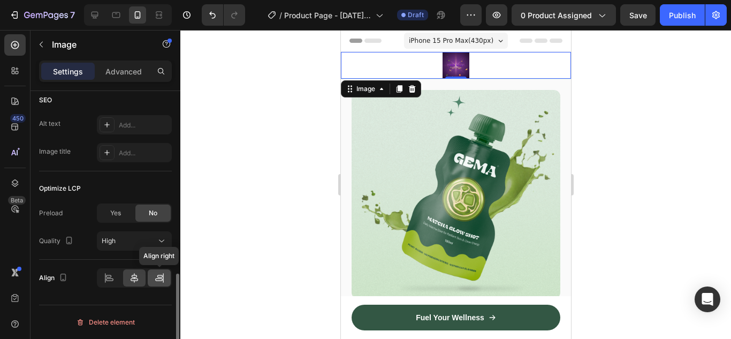
click at [160, 278] on icon at bounding box center [159, 277] width 11 height 11
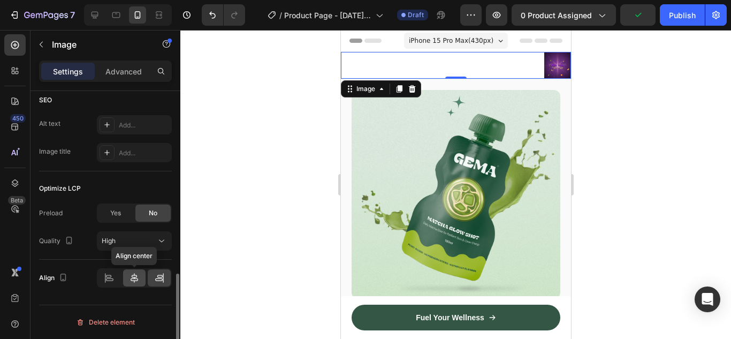
click at [134, 276] on icon at bounding box center [134, 277] width 11 height 11
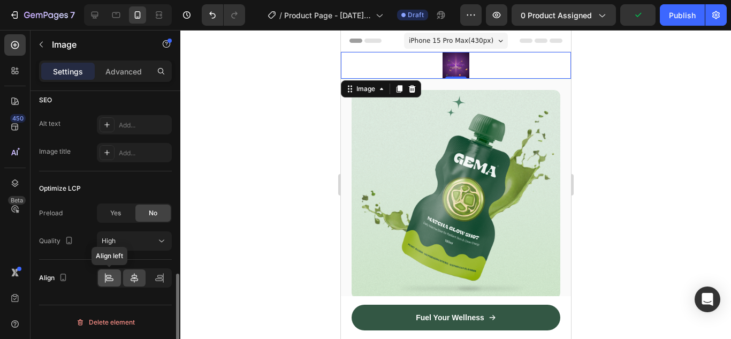
click at [111, 277] on icon at bounding box center [109, 277] width 11 height 11
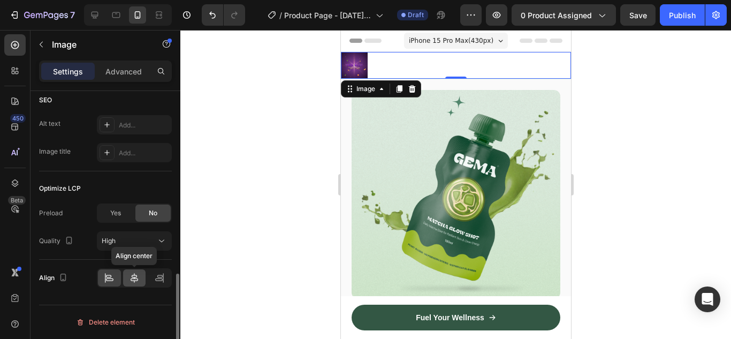
click at [133, 277] on icon at bounding box center [134, 277] width 11 height 11
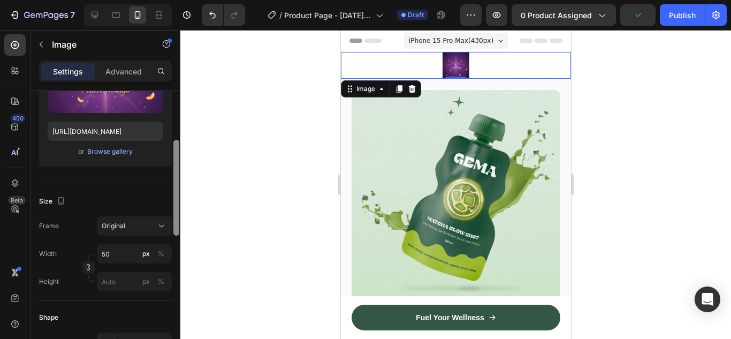
scroll to position [141, 0]
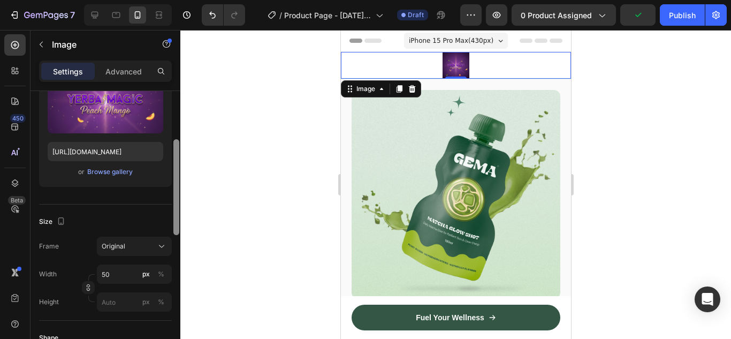
drag, startPoint x: 176, startPoint y: 290, endPoint x: 175, endPoint y: 156, distance: 133.8
click at [175, 156] on div at bounding box center [176, 187] width 6 height 96
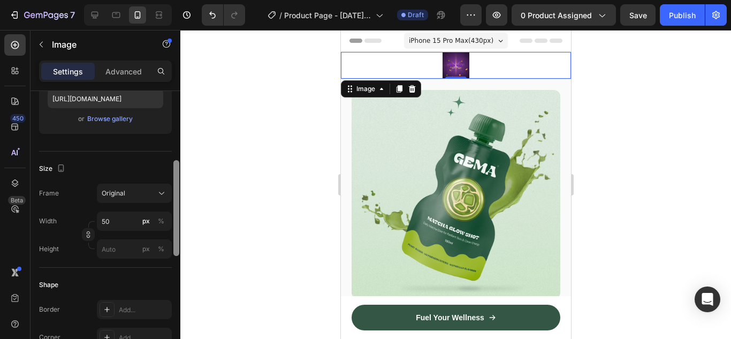
scroll to position [196, 0]
drag, startPoint x: 175, startPoint y: 181, endPoint x: 177, endPoint y: 200, distance: 18.8
click at [177, 200] on div at bounding box center [176, 206] width 6 height 96
click at [116, 217] on input "50" at bounding box center [134, 219] width 75 height 19
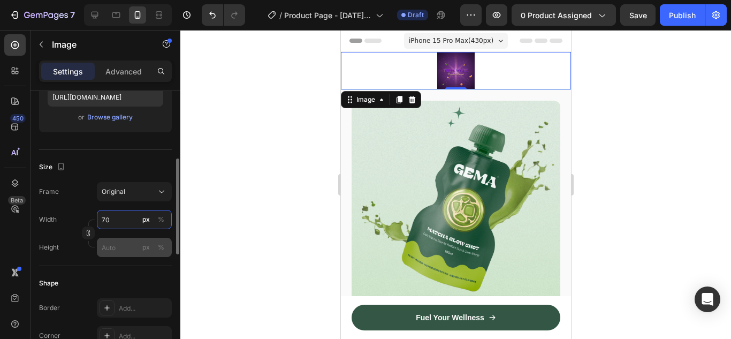
type input "70"
click at [117, 248] on input "px %" at bounding box center [134, 247] width 75 height 19
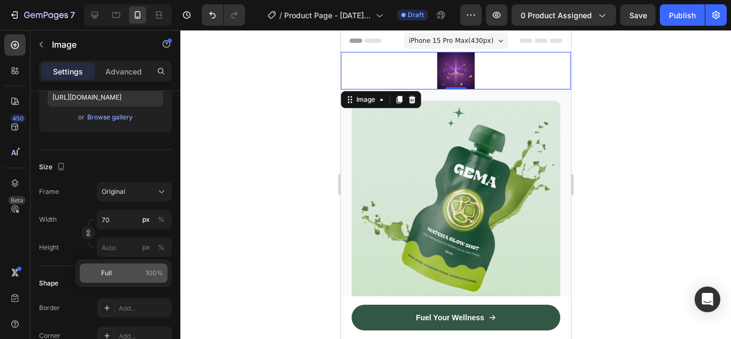
click at [110, 270] on span "Full" at bounding box center [106, 273] width 11 height 10
type input "100"
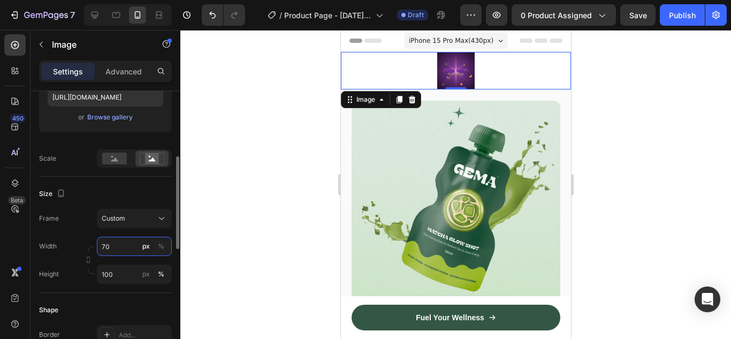
click at [120, 249] on input "70" at bounding box center [134, 246] width 75 height 19
click at [107, 271] on span "Full" at bounding box center [106, 272] width 11 height 10
type input "100"
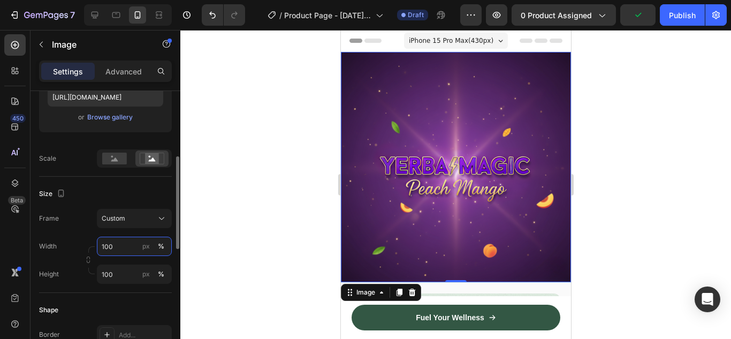
click at [125, 245] on input "100" at bounding box center [134, 246] width 75 height 19
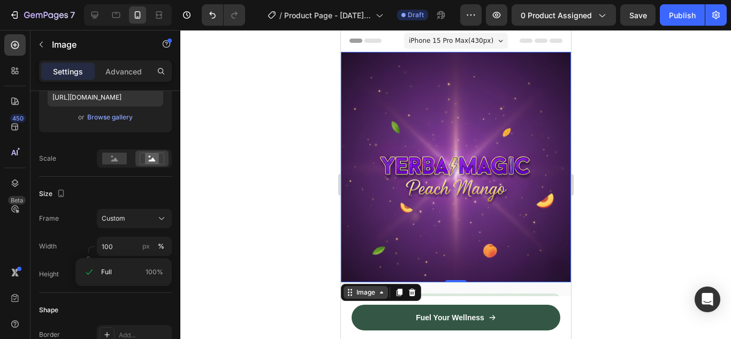
click at [350, 288] on icon at bounding box center [349, 292] width 9 height 9
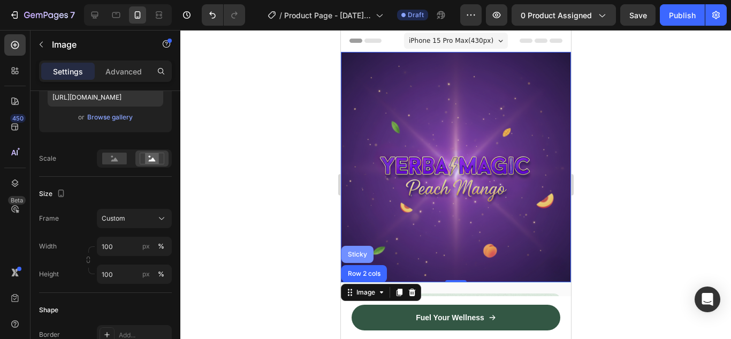
click at [359, 251] on div "Sticky" at bounding box center [357, 254] width 24 height 6
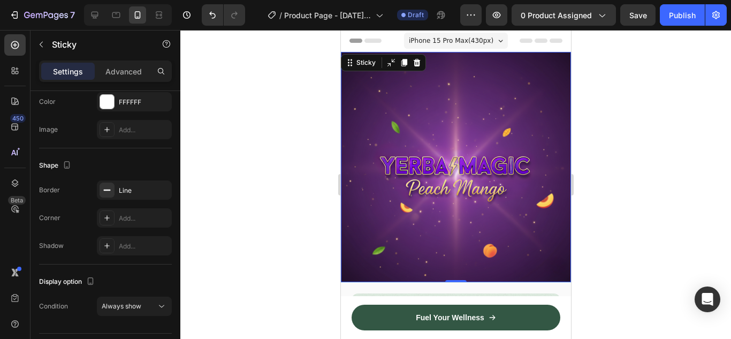
scroll to position [0, 0]
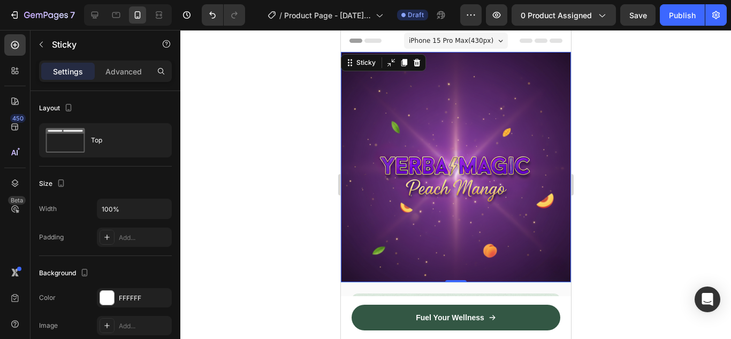
click at [389, 60] on icon at bounding box center [390, 62] width 9 height 9
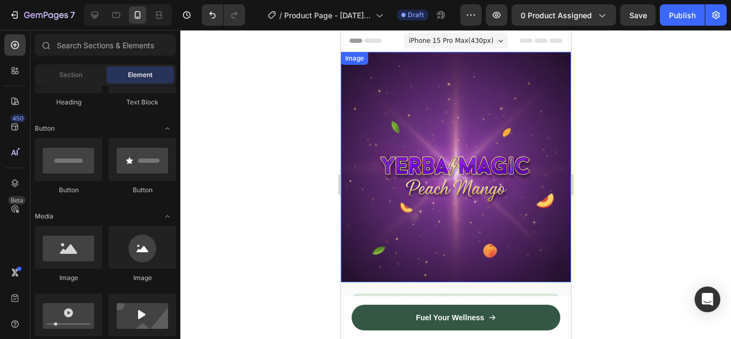
click at [472, 171] on img at bounding box center [455, 167] width 230 height 230
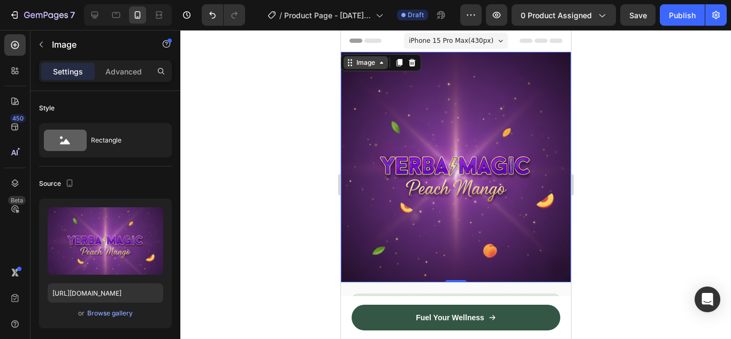
click at [350, 66] on icon at bounding box center [349, 62] width 9 height 9
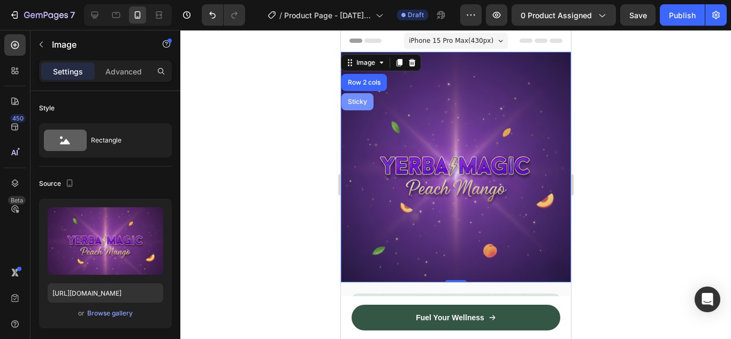
click at [361, 104] on div "Sticky" at bounding box center [357, 101] width 24 height 6
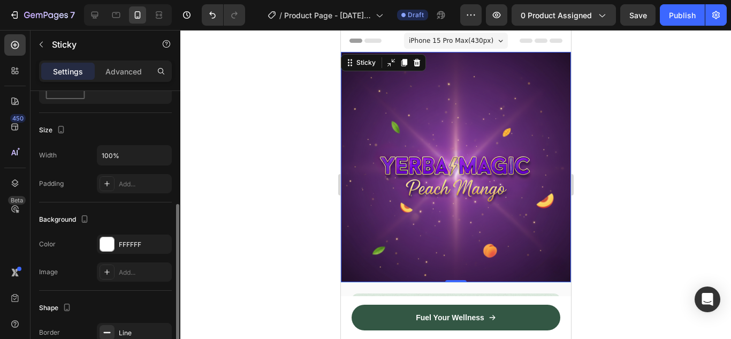
scroll to position [107, 0]
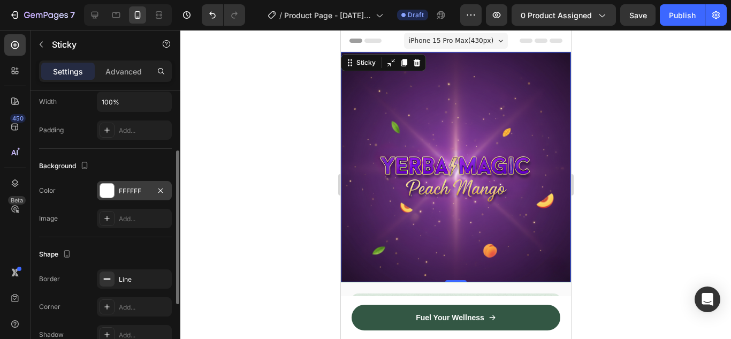
click at [112, 193] on div at bounding box center [107, 191] width 14 height 14
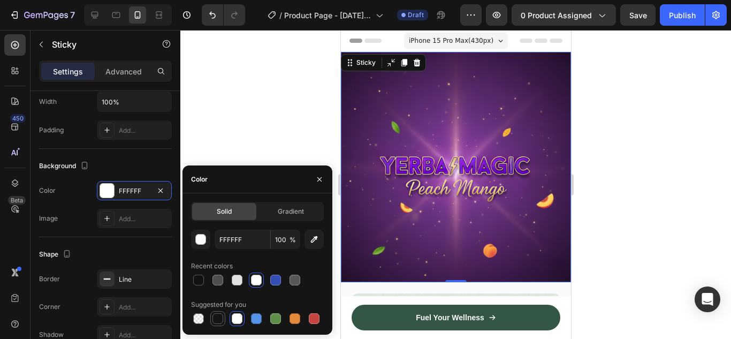
click at [221, 316] on div at bounding box center [218, 318] width 11 height 11
type input "151515"
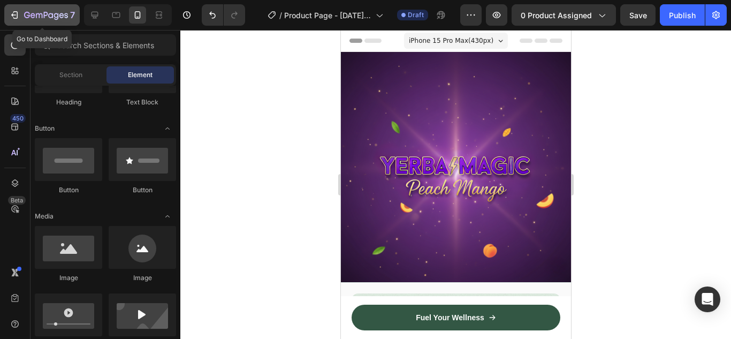
click at [20, 16] on div "7" at bounding box center [42, 15] width 66 height 13
